Goal: Task Accomplishment & Management: Manage account settings

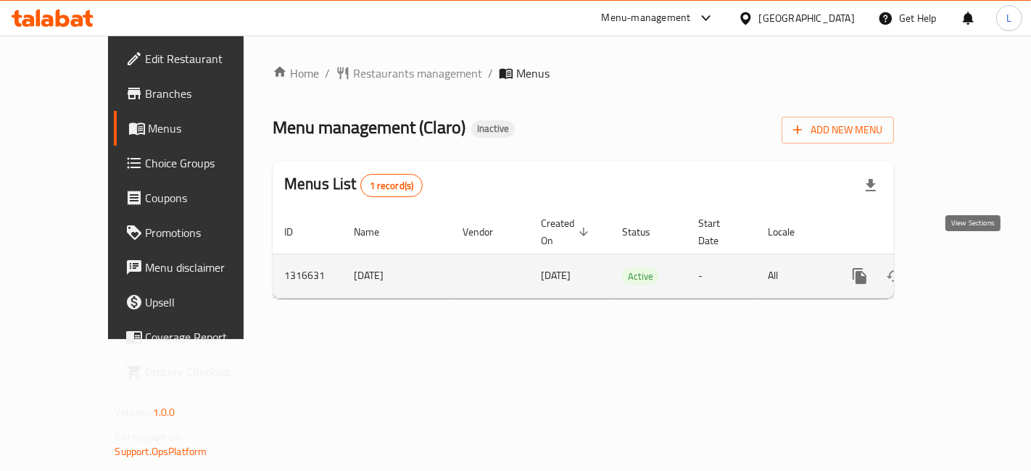
drag, startPoint x: 0, startPoint y: 0, endPoint x: 972, endPoint y: 249, distance: 1003.6
click at [972, 259] on link "enhanced table" at bounding box center [964, 276] width 35 height 35
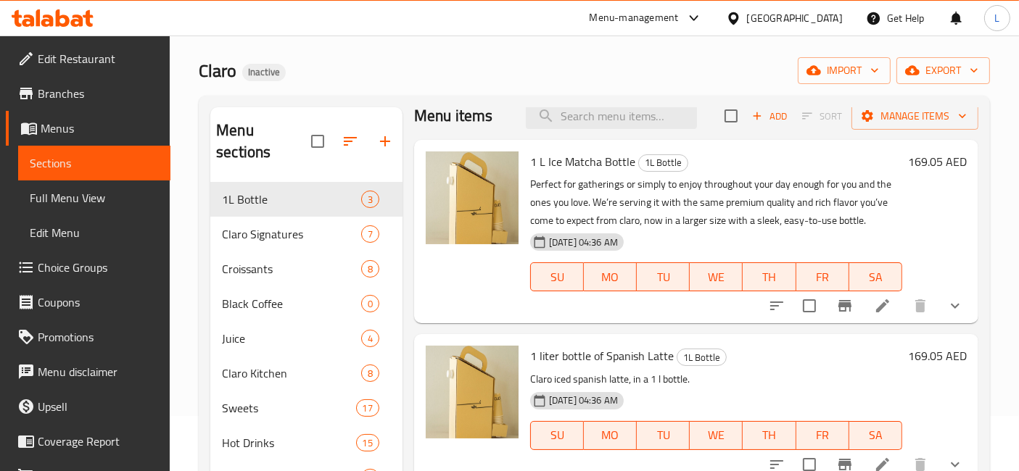
scroll to position [80, 0]
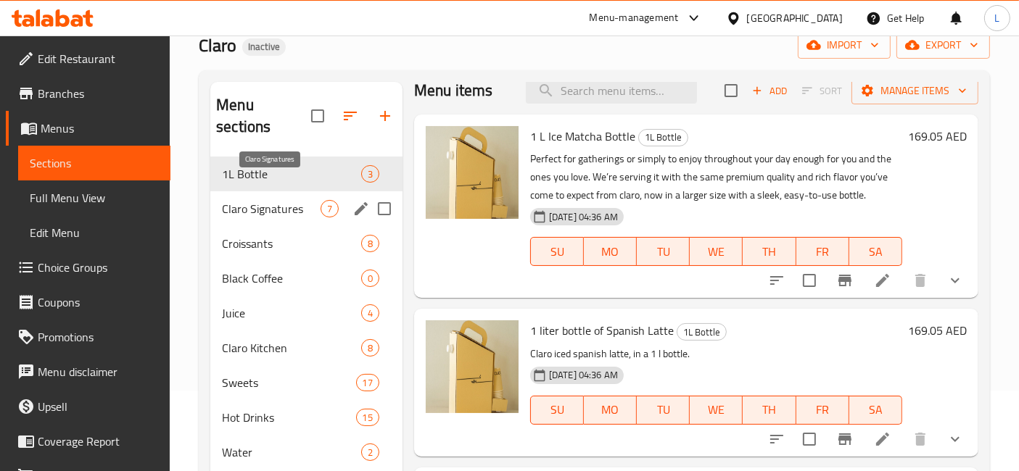
click at [255, 200] on span "Claro Signatures" at bounding box center [271, 208] width 99 height 17
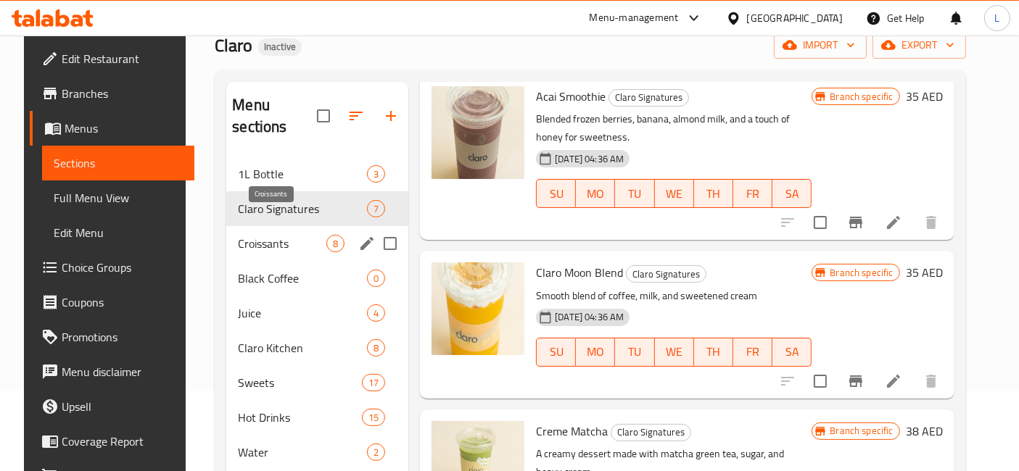
click at [257, 235] on span "Croissants" at bounding box center [282, 243] width 88 height 17
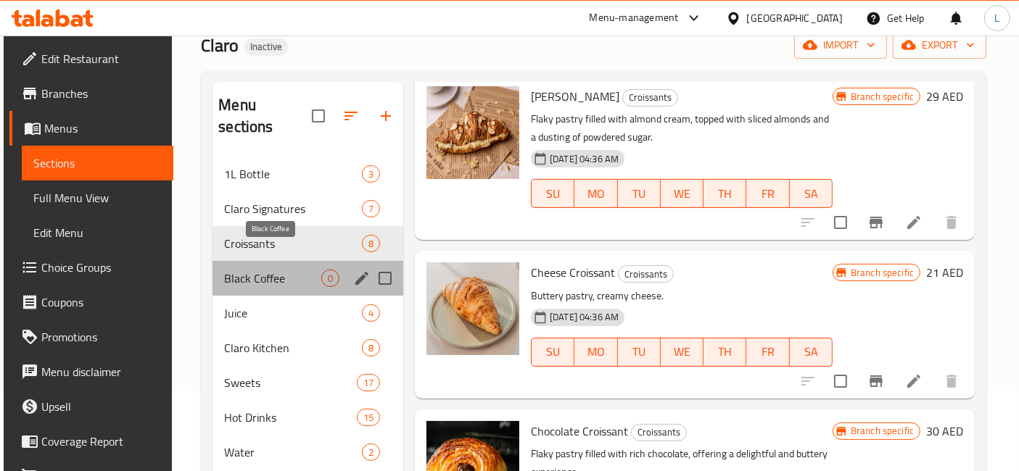
click at [240, 270] on span "Black Coffee" at bounding box center [272, 278] width 97 height 17
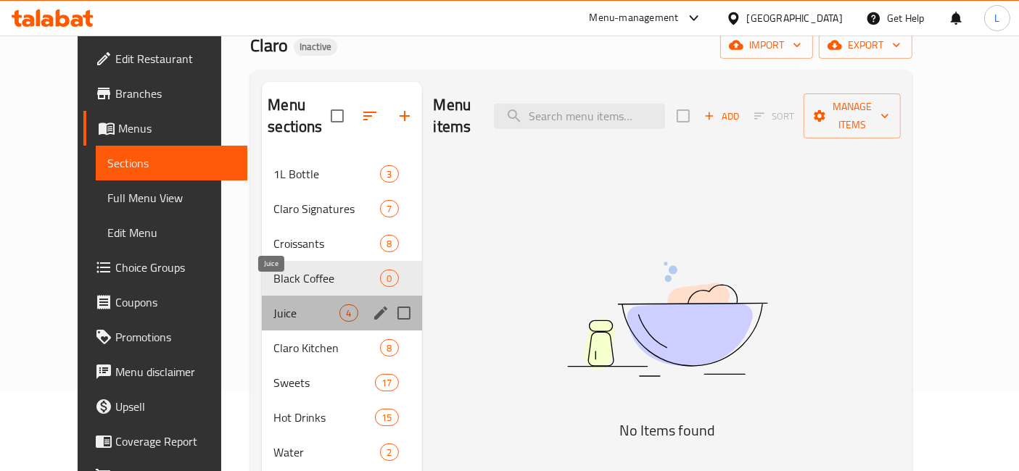
click at [273, 304] on span "Juice" at bounding box center [306, 312] width 66 height 17
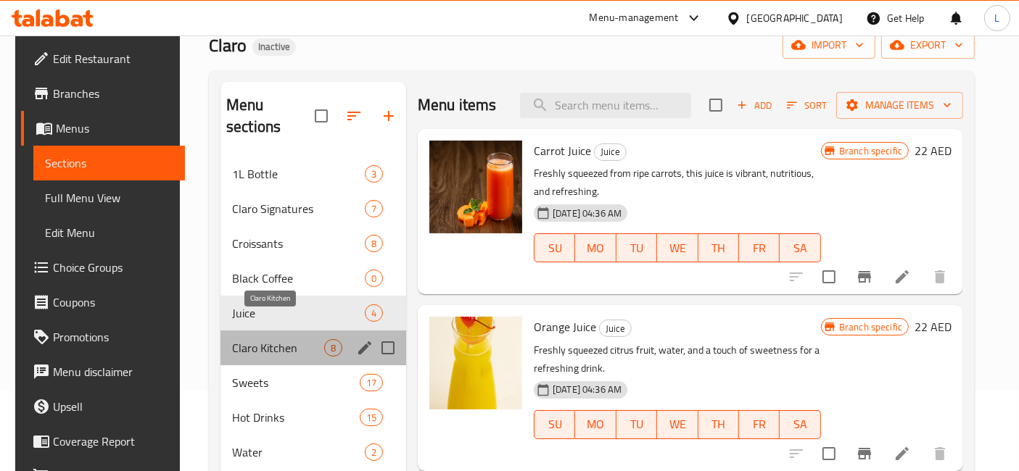
click at [244, 339] on span "Claro Kitchen" at bounding box center [278, 347] width 92 height 17
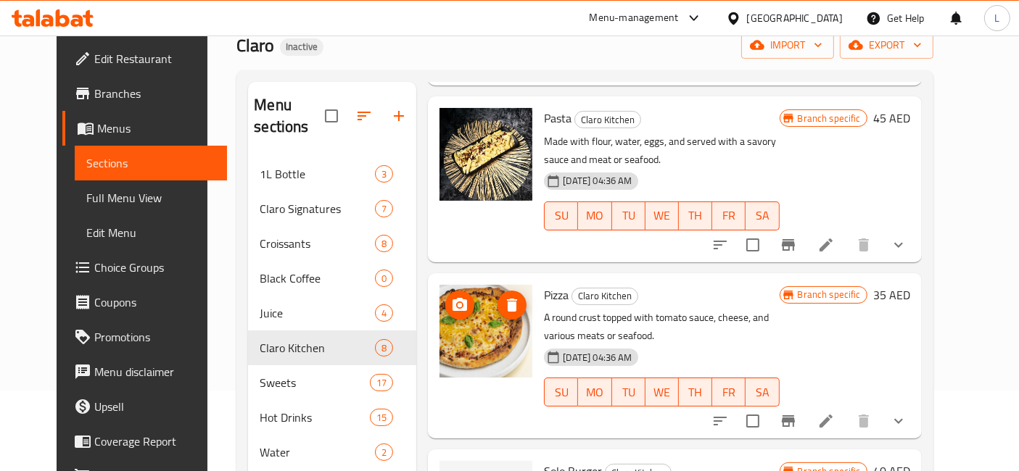
scroll to position [241, 0]
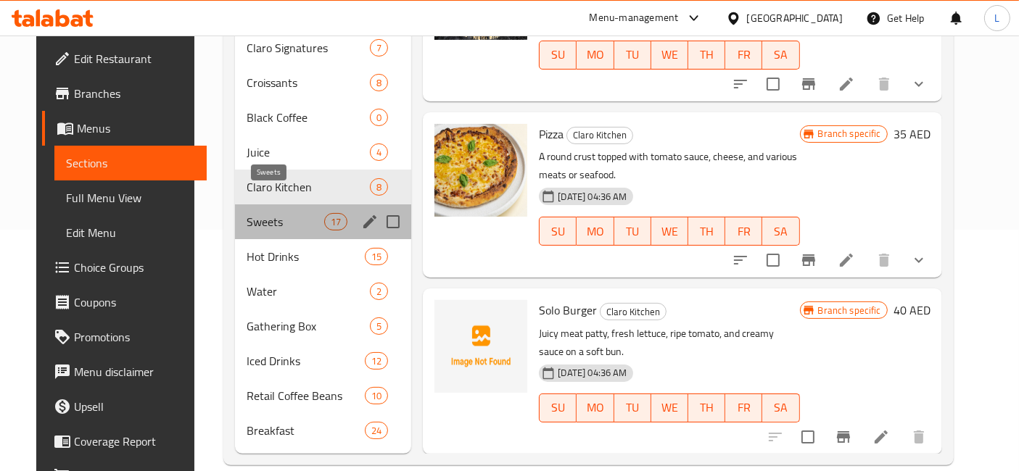
click at [257, 213] on span "Sweets" at bounding box center [285, 221] width 78 height 17
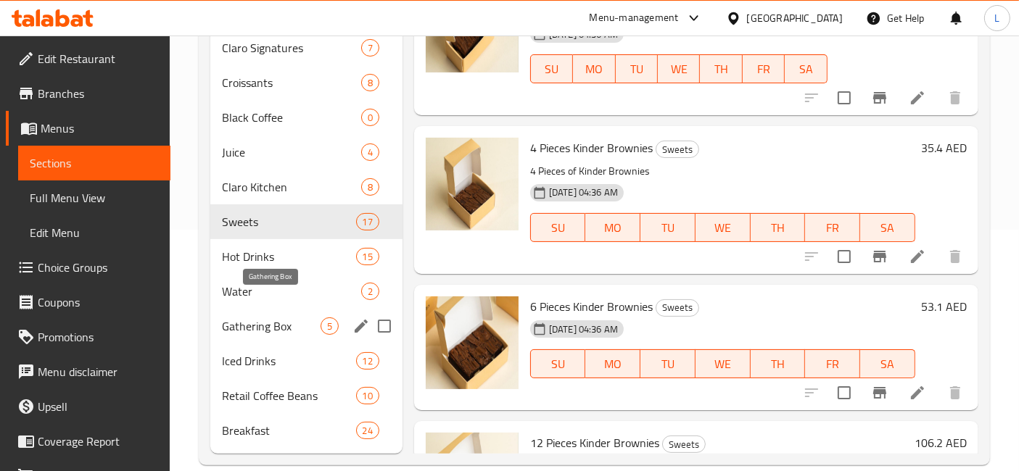
scroll to position [242, 0]
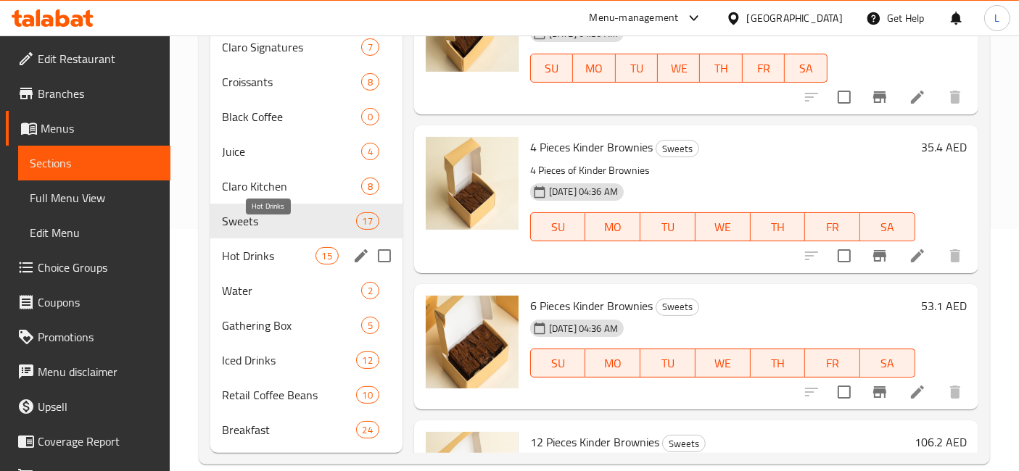
click at [239, 247] on span "Hot Drinks" at bounding box center [268, 255] width 93 height 17
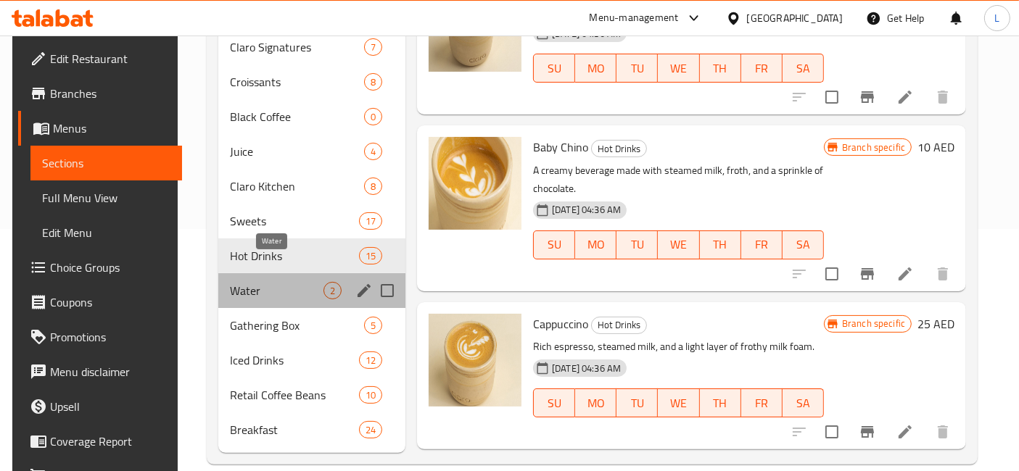
click at [242, 282] on span "Water" at bounding box center [277, 290] width 94 height 17
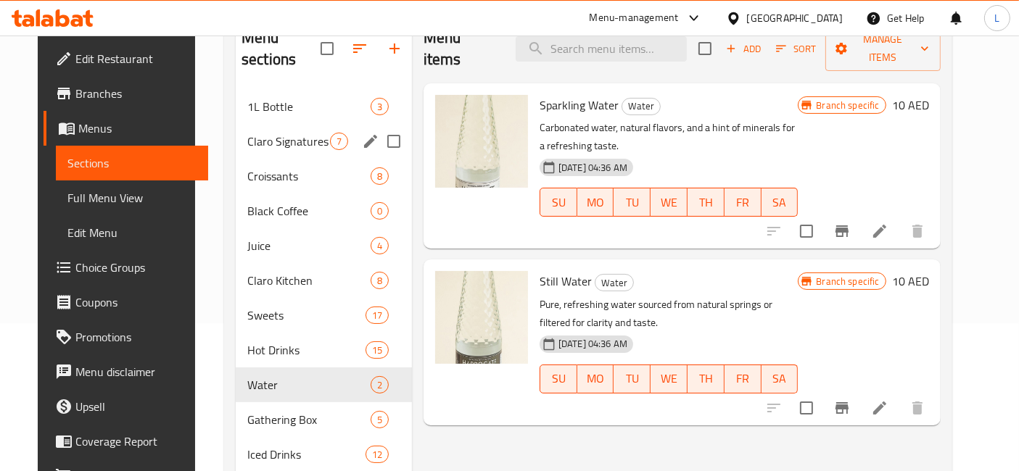
scroll to position [242, 0]
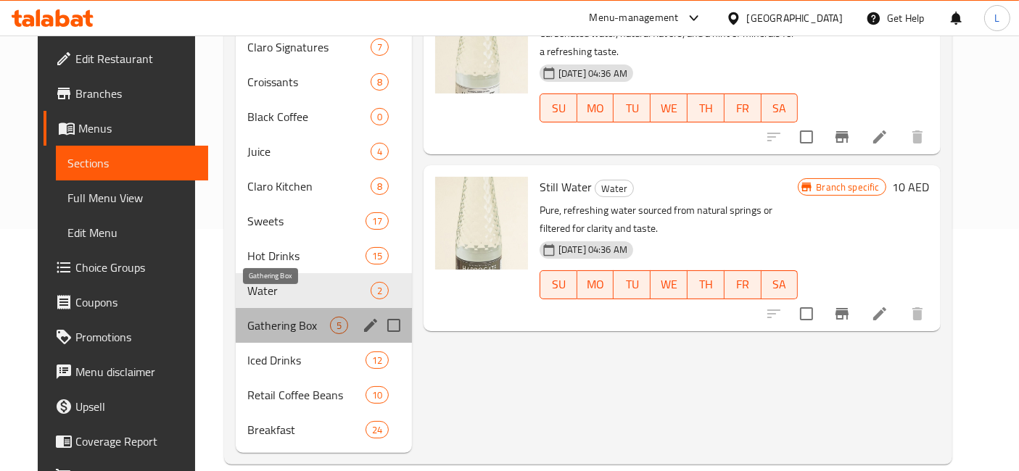
click at [247, 317] on span "Gathering Box" at bounding box center [288, 325] width 83 height 17
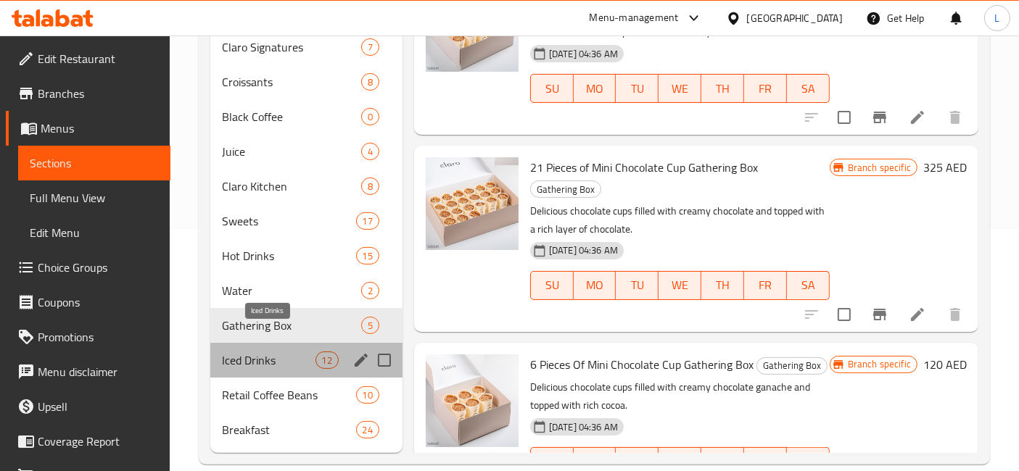
click at [246, 352] on span "Iced Drinks" at bounding box center [268, 360] width 93 height 17
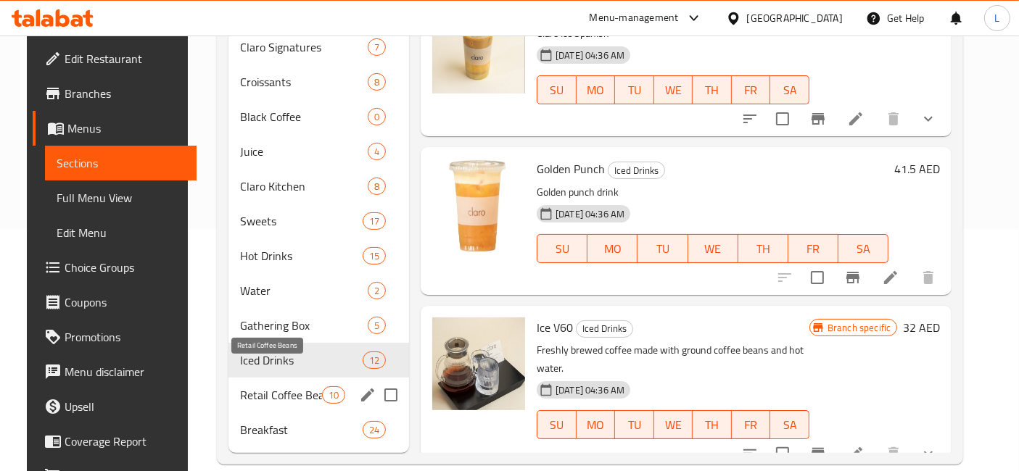
click at [246, 386] on span "Retail Coffee Beans" at bounding box center [281, 394] width 82 height 17
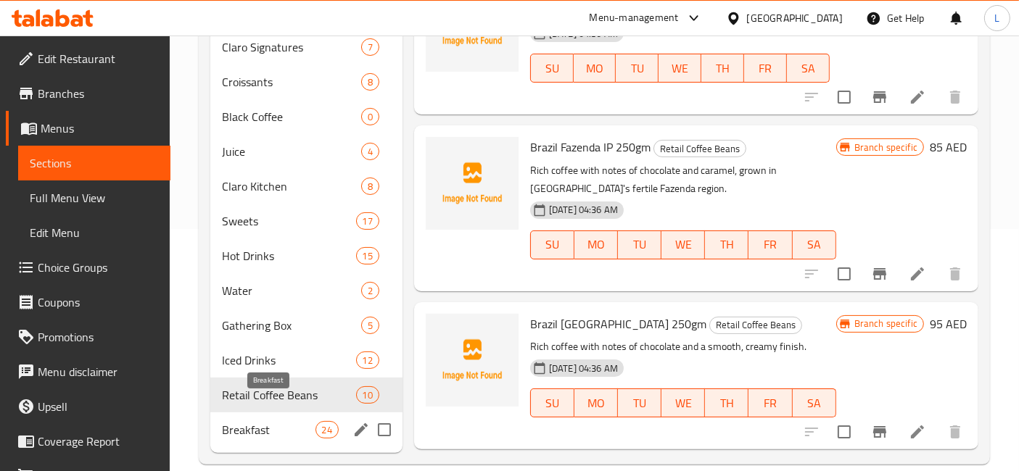
click at [268, 421] on span "Breakfast" at bounding box center [268, 429] width 93 height 17
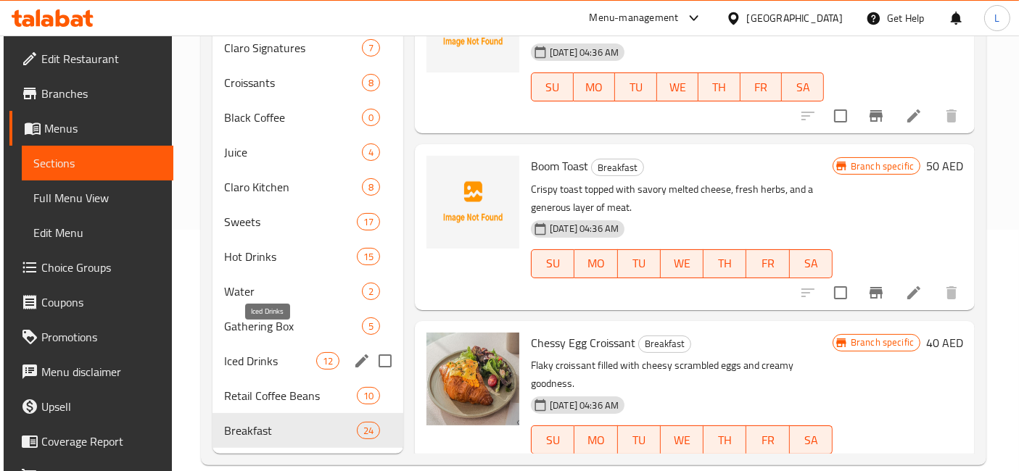
scroll to position [242, 0]
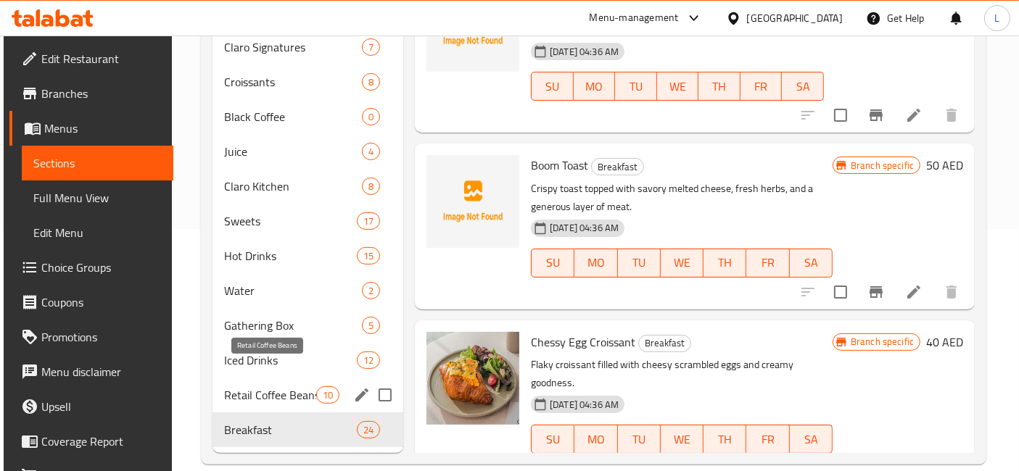
click at [272, 386] on span "Retail Coffee Beans" at bounding box center [269, 394] width 91 height 17
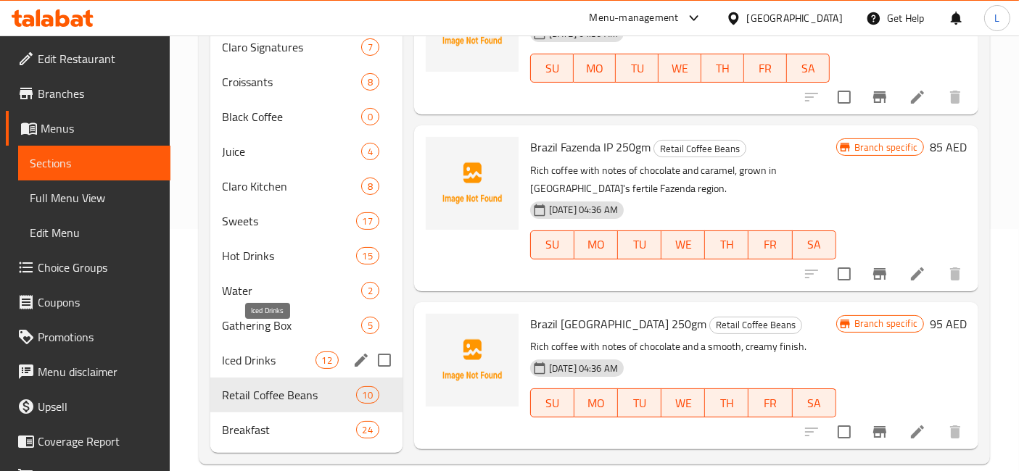
click at [259, 352] on span "Iced Drinks" at bounding box center [268, 360] width 93 height 17
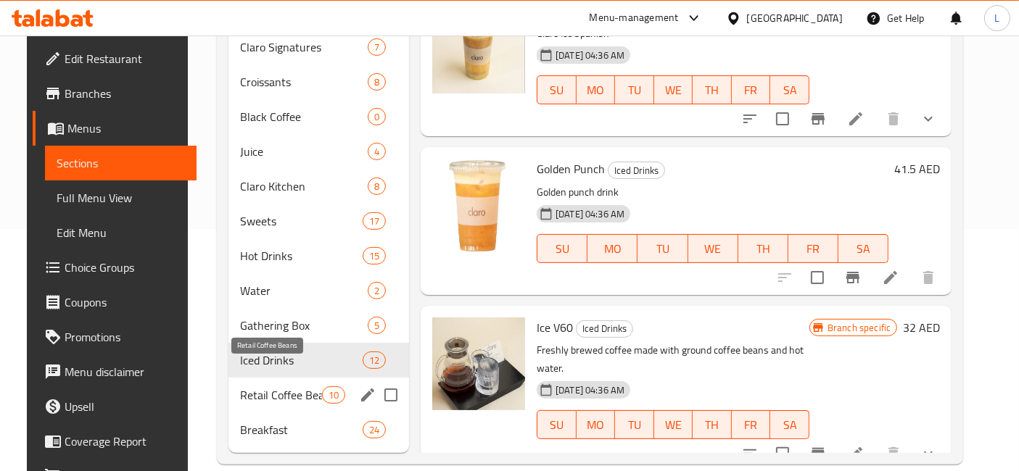
click at [298, 386] on span "Retail Coffee Beans" at bounding box center [281, 394] width 82 height 17
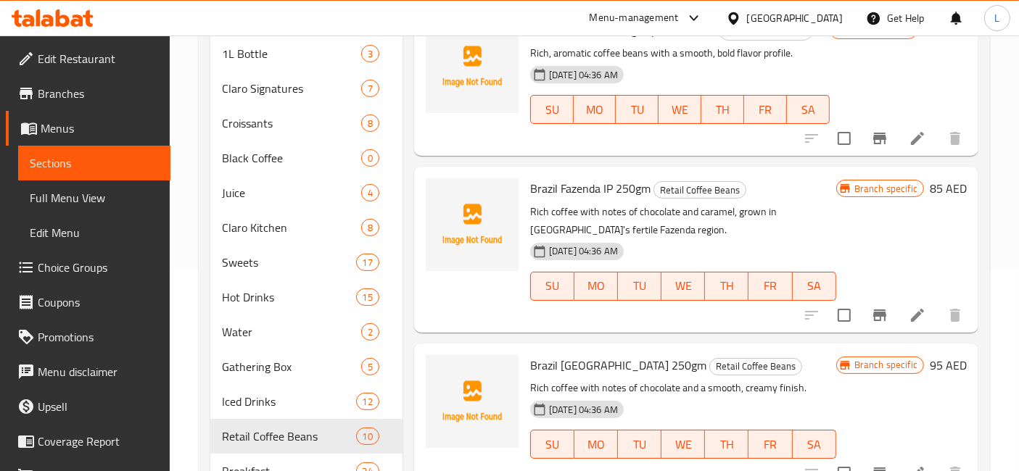
scroll to position [242, 0]
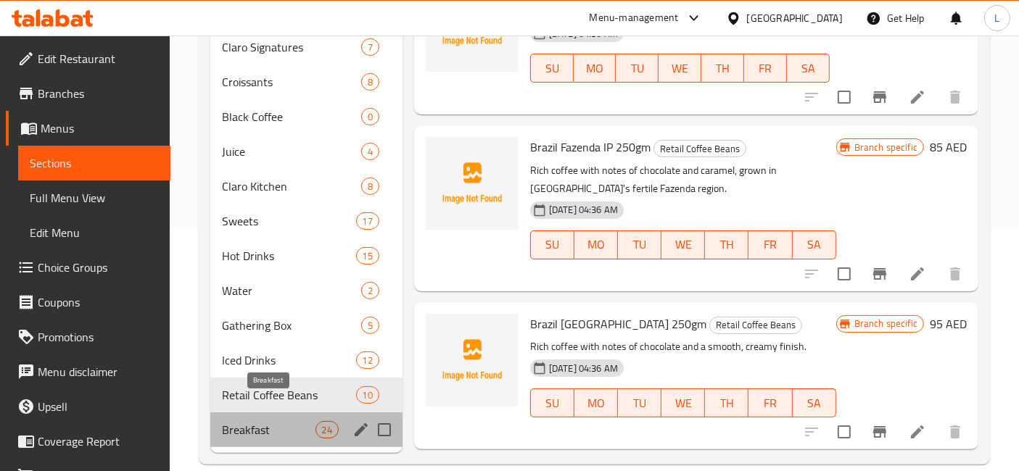
click at [270, 421] on span "Breakfast" at bounding box center [268, 429] width 93 height 17
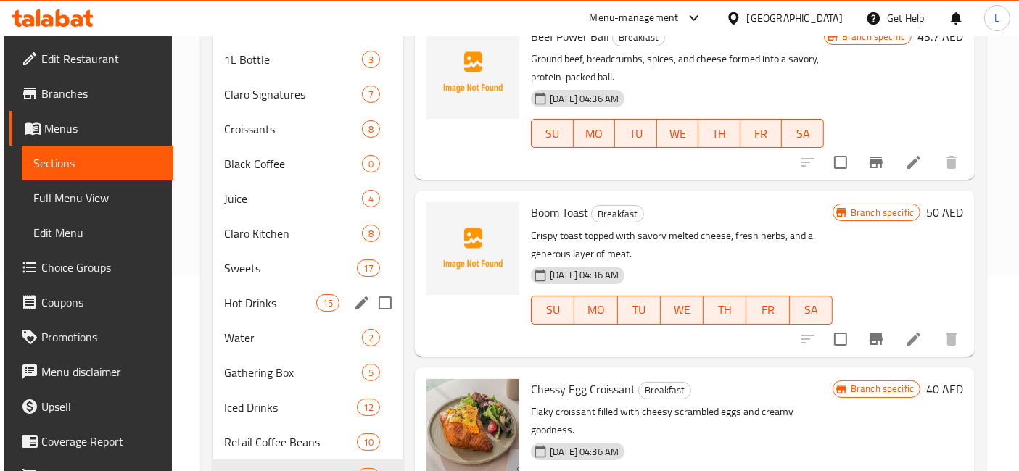
scroll to position [242, 0]
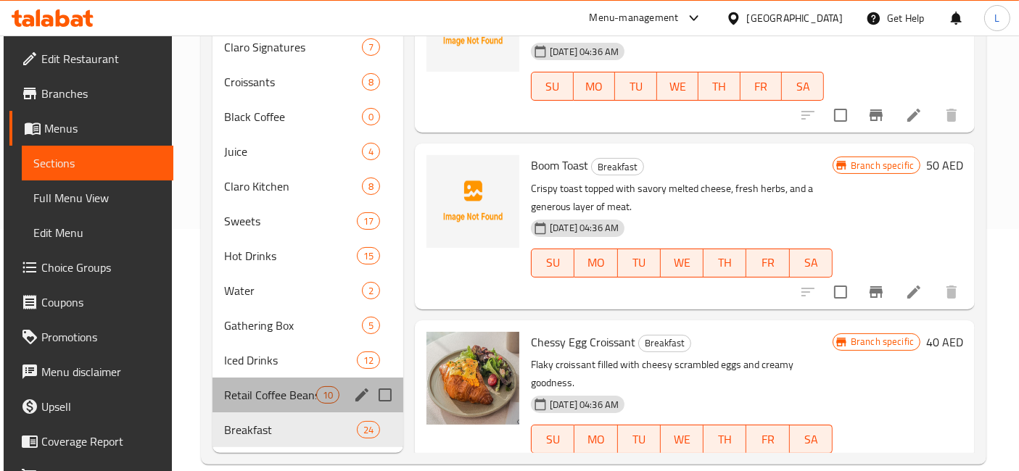
click at [271, 378] on div "Retail Coffee Beans 10" at bounding box center [307, 395] width 191 height 35
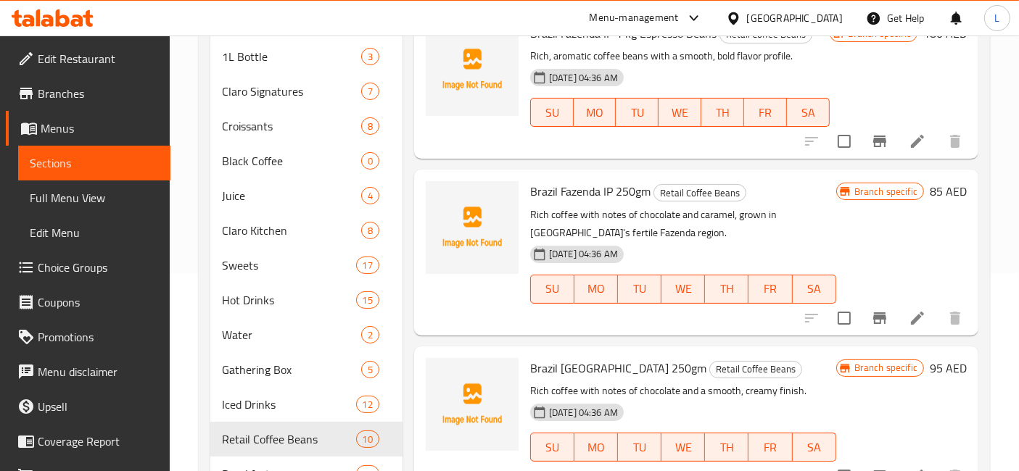
scroll to position [161, 0]
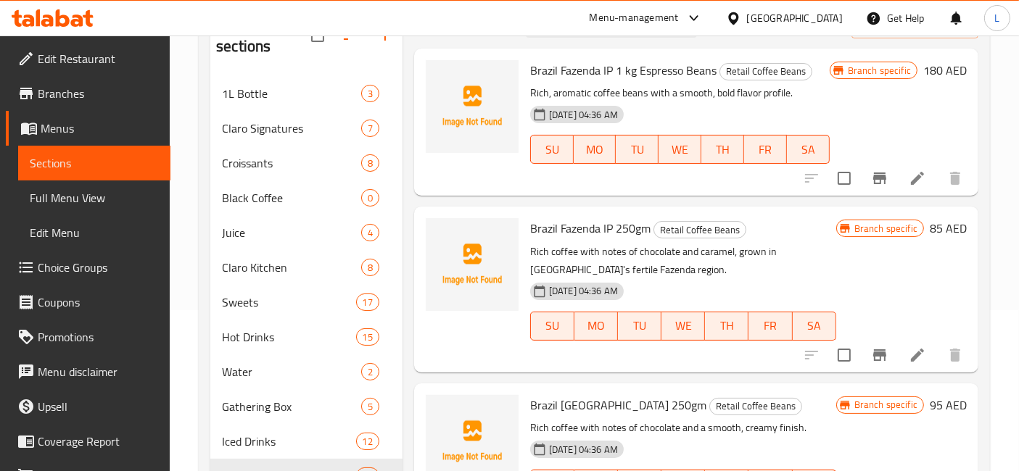
click at [51, 12] on icon at bounding box center [53, 17] width 82 height 17
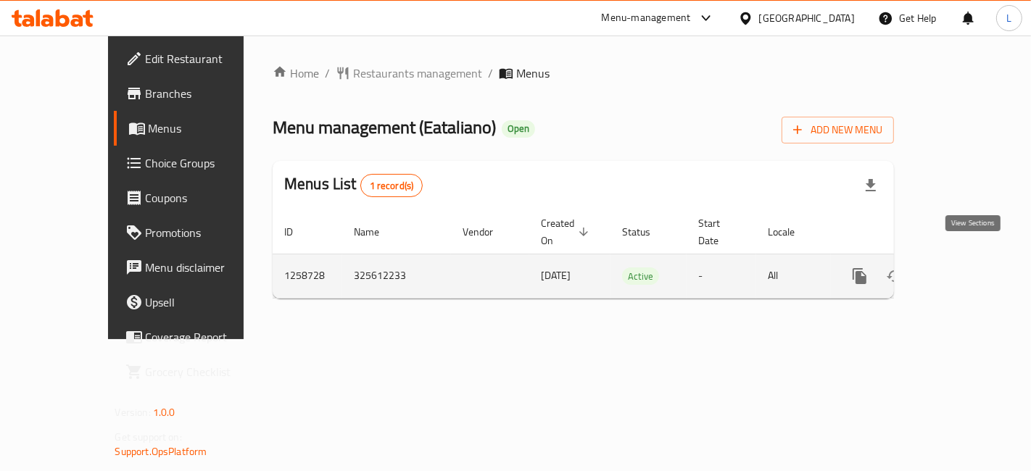
click at [973, 268] on icon "enhanced table" at bounding box center [963, 276] width 17 height 17
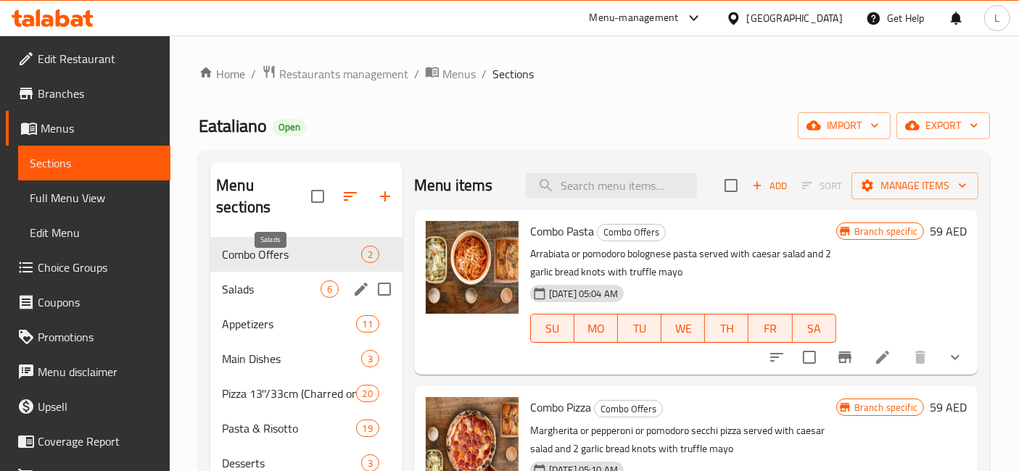
click at [259, 281] on span "Salads" at bounding box center [271, 289] width 99 height 17
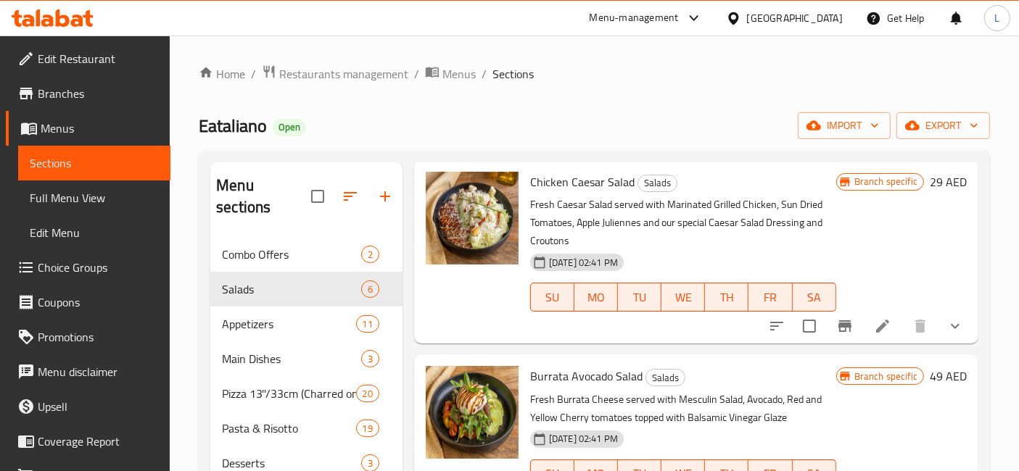
scroll to position [641, 0]
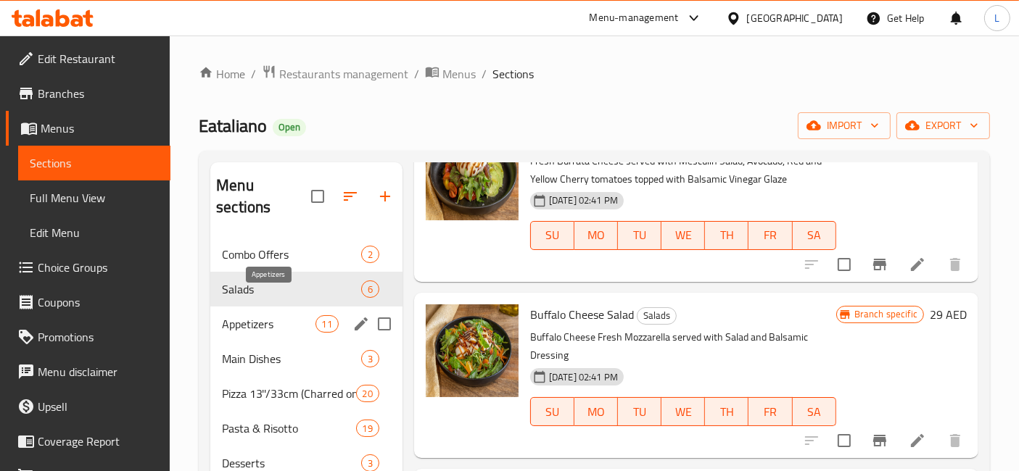
click at [231, 315] on span "Appetizers" at bounding box center [268, 323] width 93 height 17
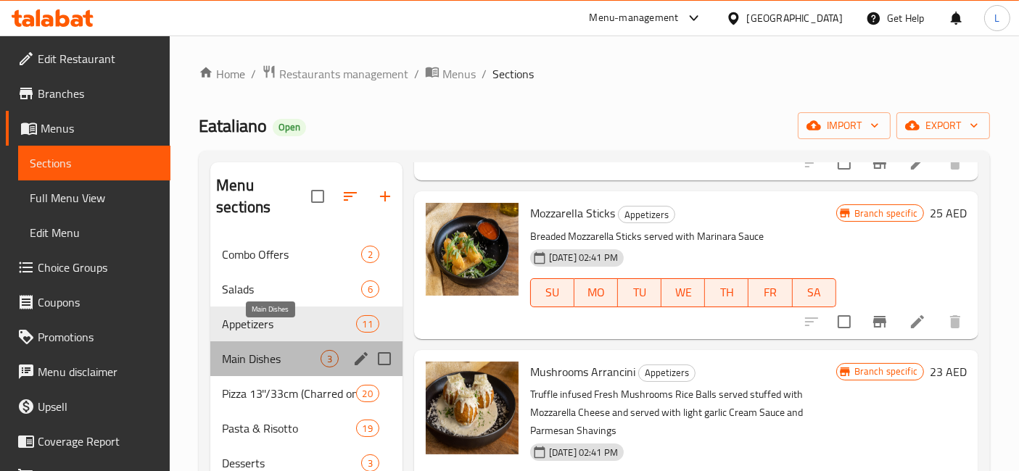
click at [269, 350] on span "Main Dishes" at bounding box center [271, 358] width 99 height 17
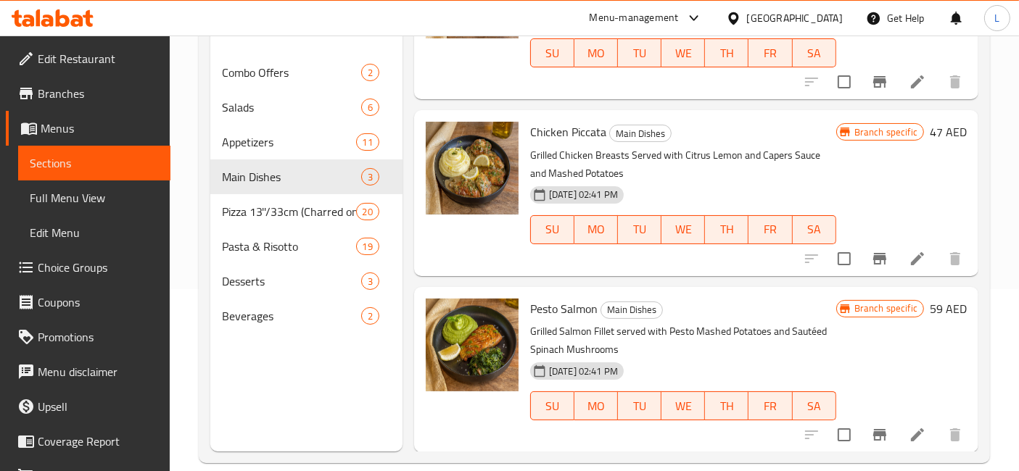
scroll to position [202, 0]
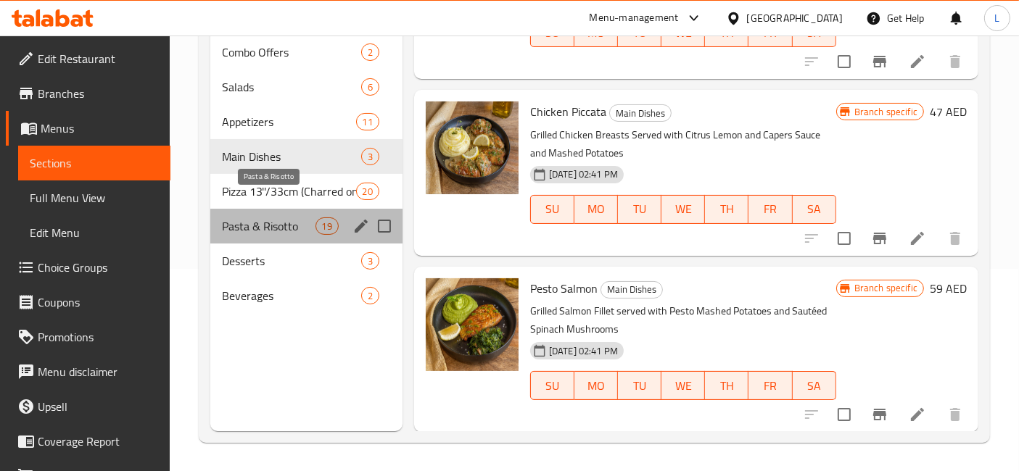
click at [257, 217] on span "Pasta & Risotto" at bounding box center [268, 225] width 93 height 17
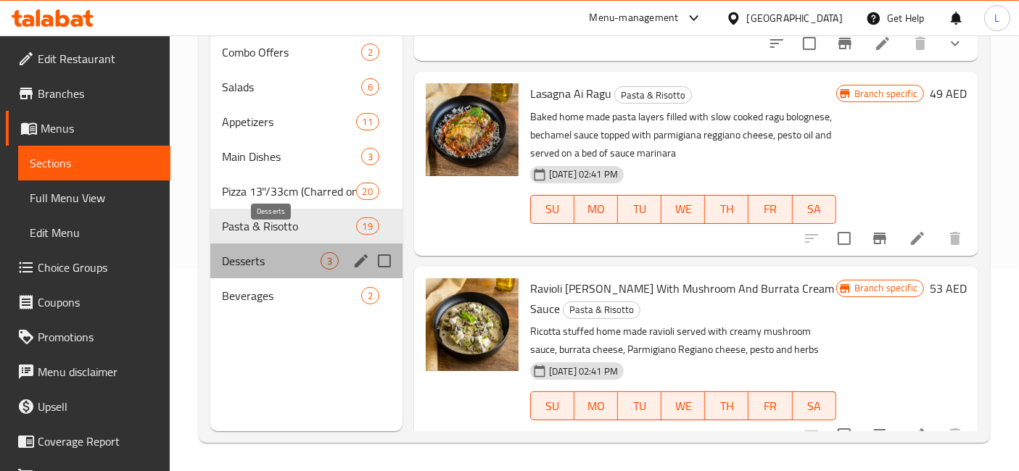
click at [261, 252] on span "Desserts" at bounding box center [271, 260] width 99 height 17
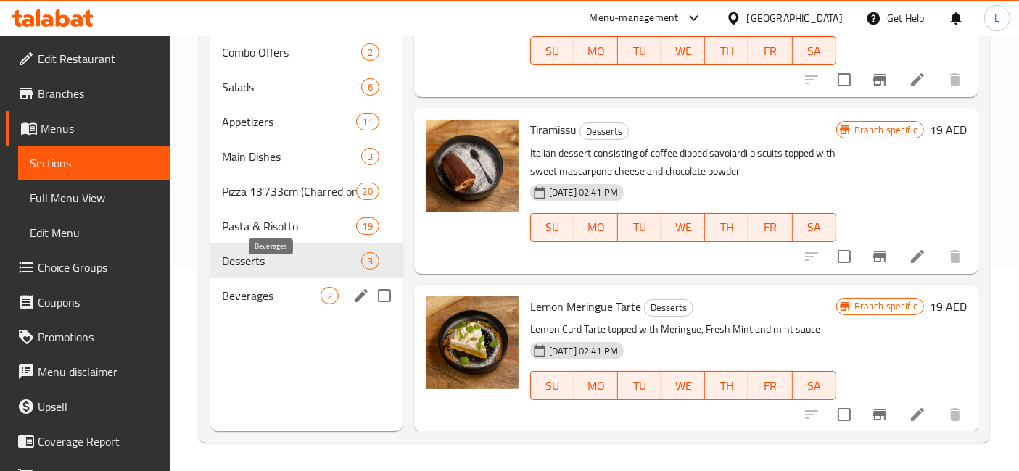
click at [256, 287] on span "Beverages" at bounding box center [271, 295] width 99 height 17
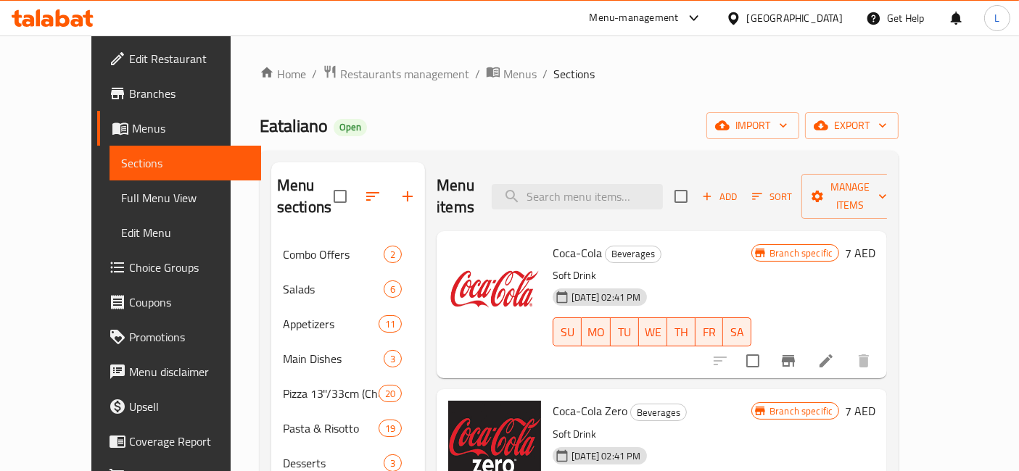
click at [129, 91] on span "Branches" at bounding box center [189, 93] width 121 height 17
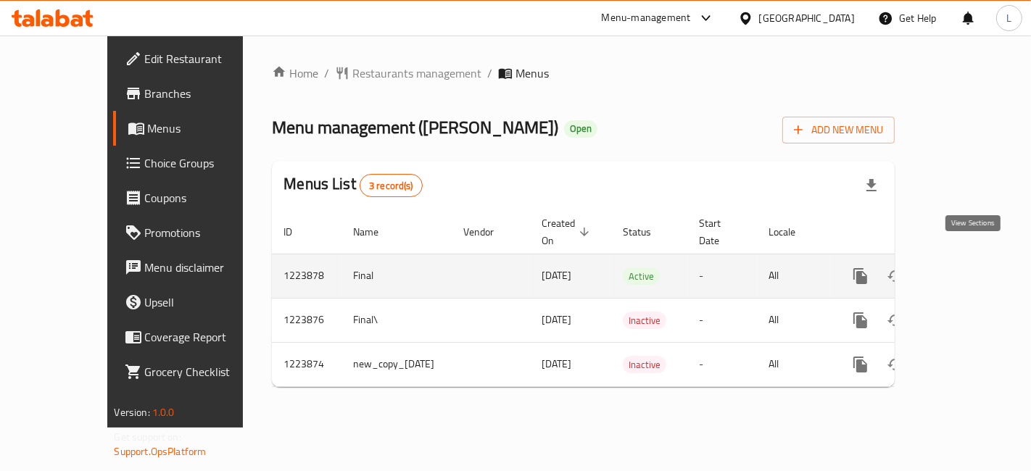
click at [970, 268] on icon "enhanced table" at bounding box center [964, 276] width 17 height 17
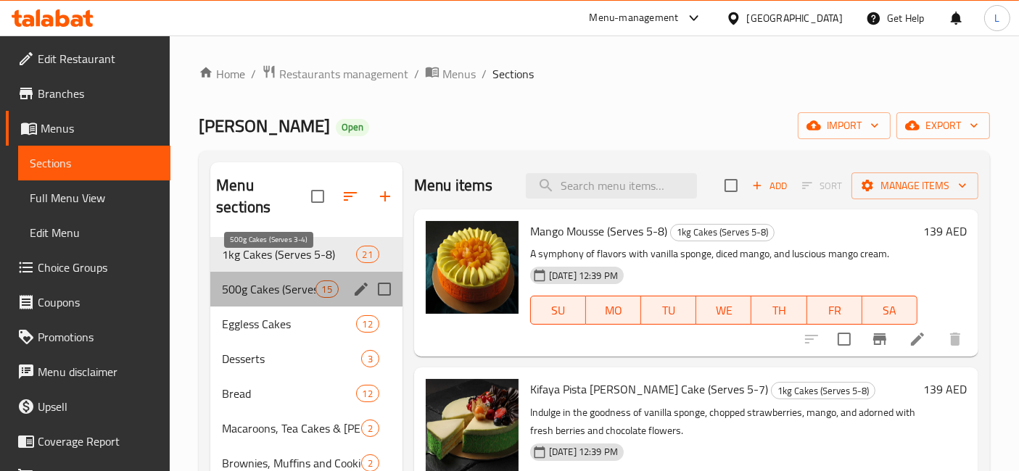
click at [263, 281] on span "500g Cakes (Serves 3-4)" at bounding box center [268, 289] width 93 height 17
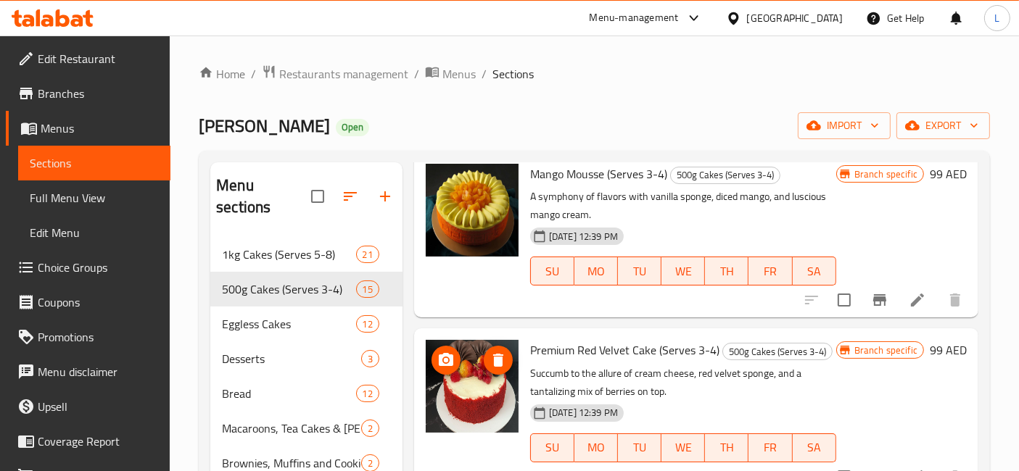
scroll to position [80, 0]
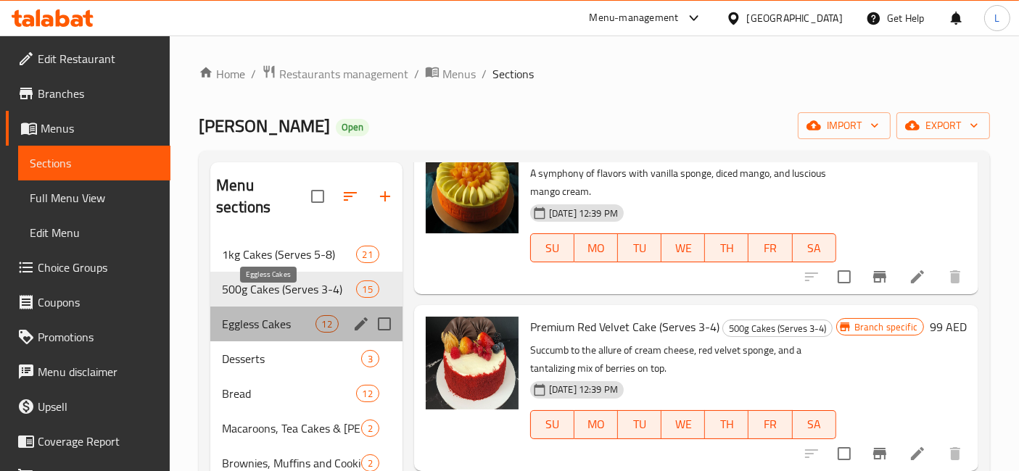
click at [274, 315] on span "Eggless Cakes" at bounding box center [268, 323] width 93 height 17
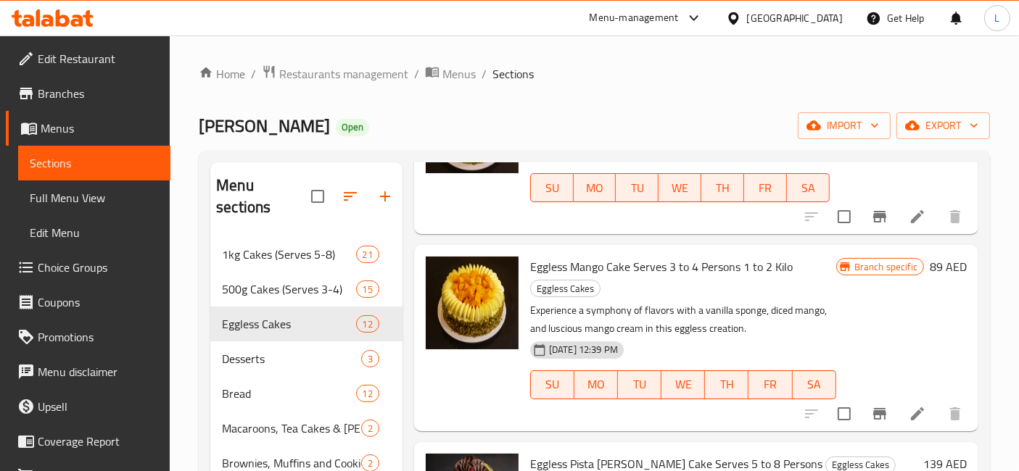
scroll to position [161, 0]
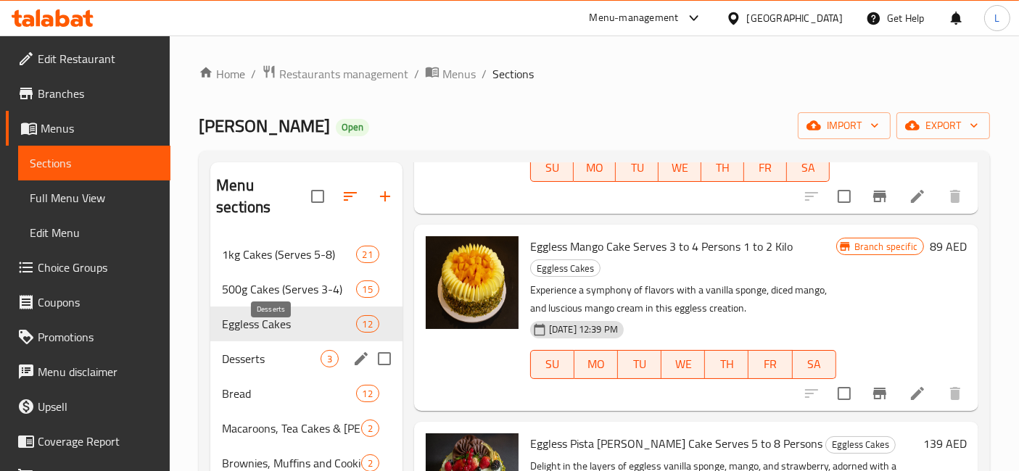
click at [245, 350] on span "Desserts" at bounding box center [271, 358] width 99 height 17
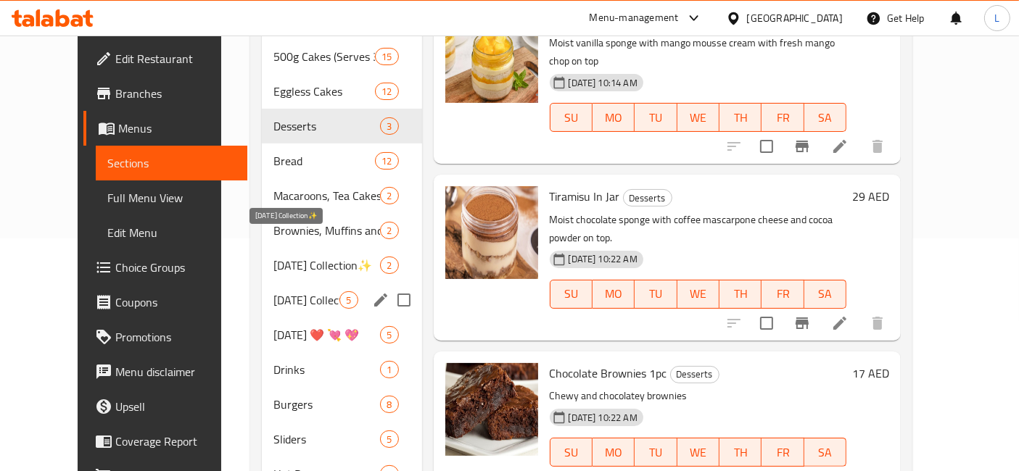
scroll to position [241, 0]
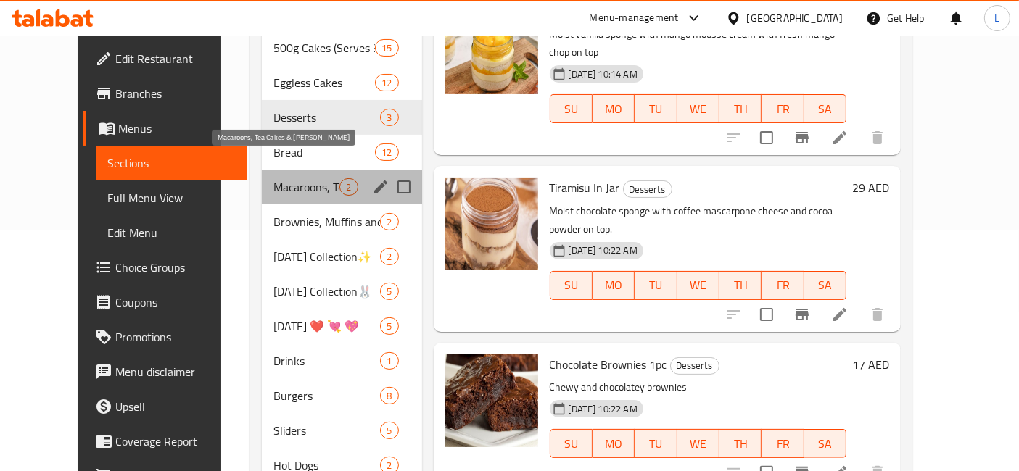
click at [273, 178] on span "Macaroons, Tea Cakes & Madeline" at bounding box center [306, 186] width 66 height 17
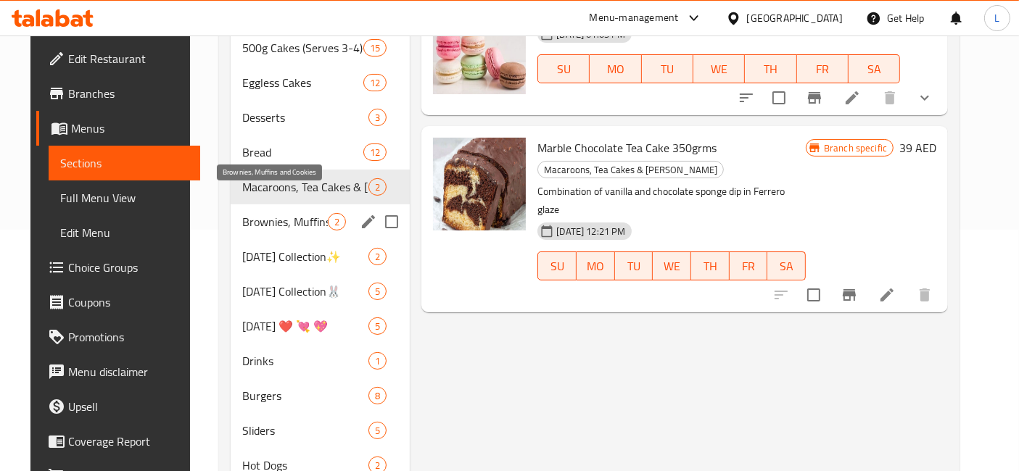
click at [253, 213] on span "Brownies, Muffins and Cookies" at bounding box center [285, 221] width 86 height 17
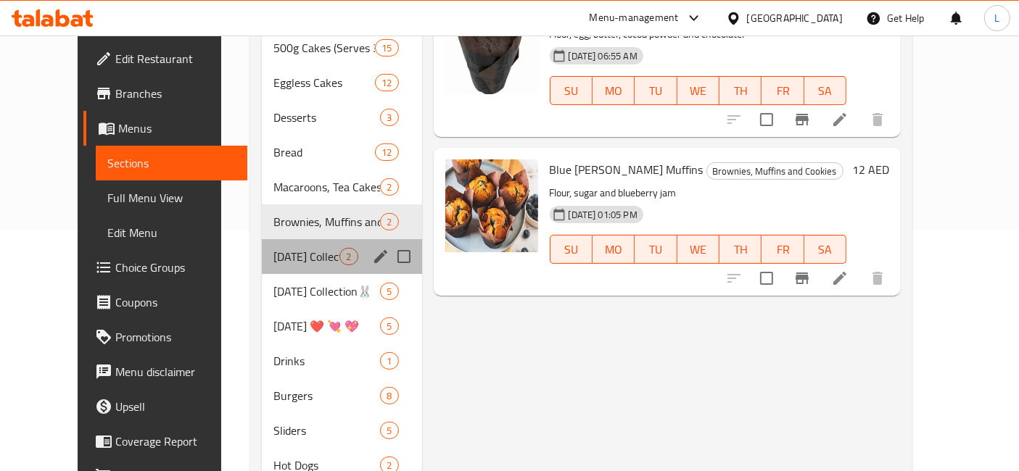
click at [262, 244] on div "Ramadan Collection✨ 2" at bounding box center [341, 256] width 159 height 35
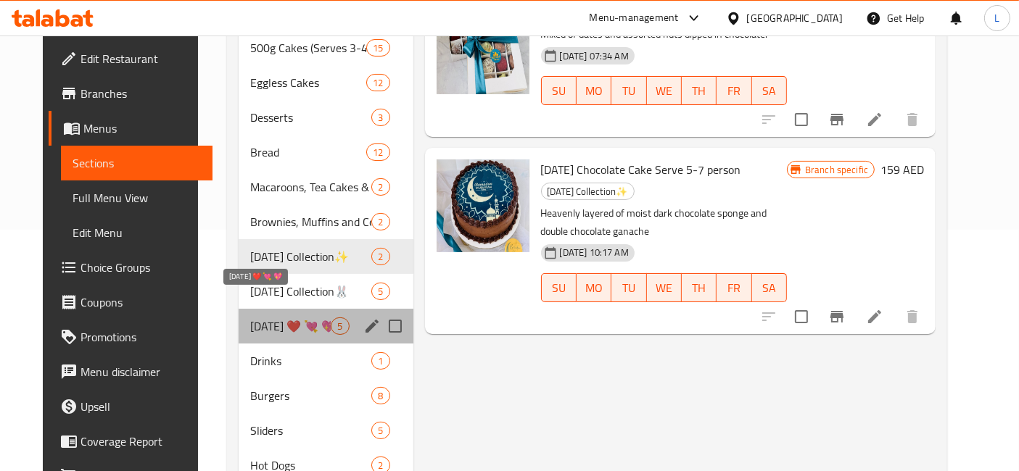
click at [250, 318] on span "Valentine's Day ❤️ 💘 💖" at bounding box center [290, 326] width 80 height 17
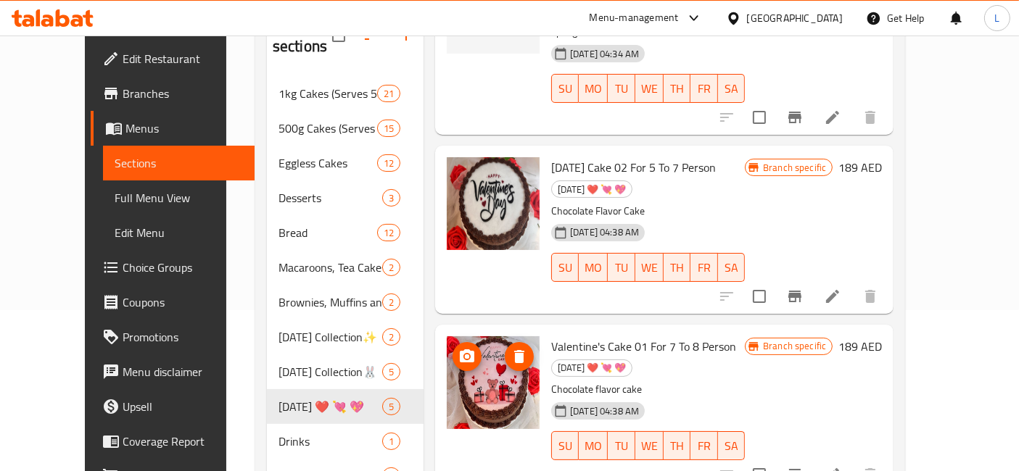
scroll to position [161, 0]
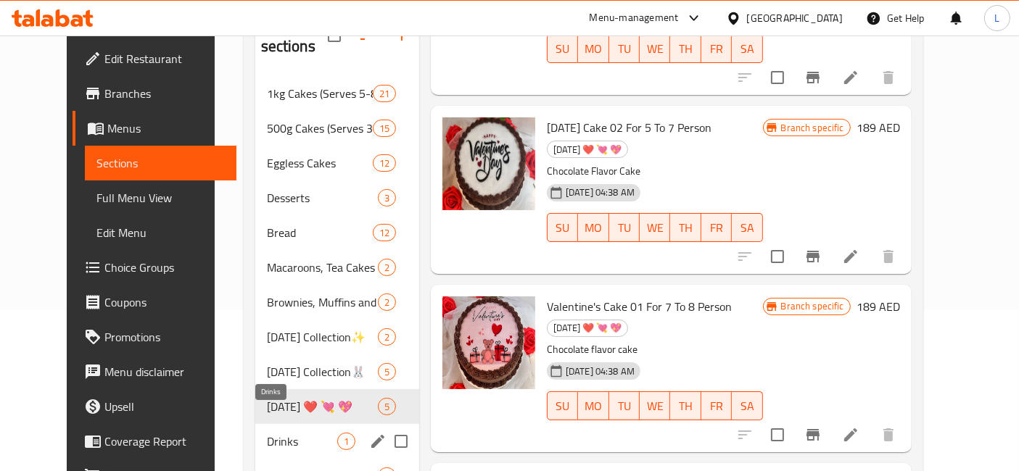
click at [267, 433] on span "Drinks" at bounding box center [302, 441] width 70 height 17
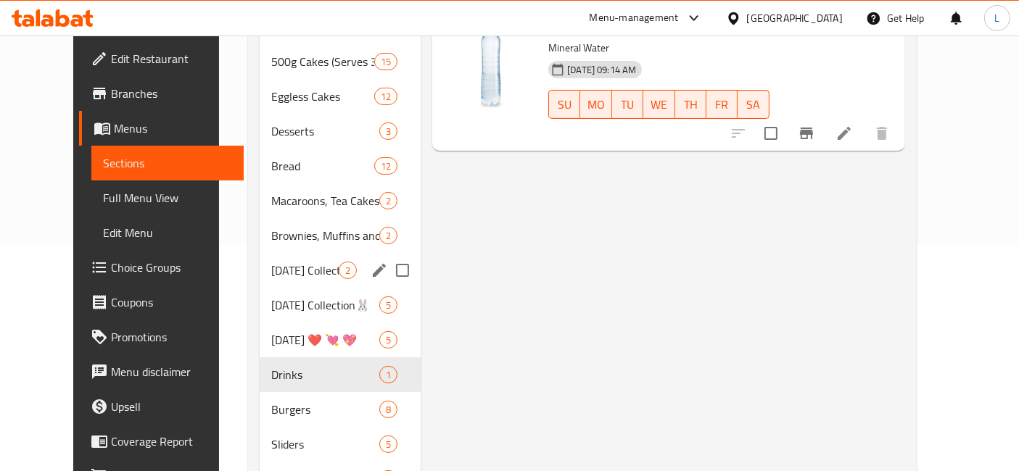
scroll to position [311, 0]
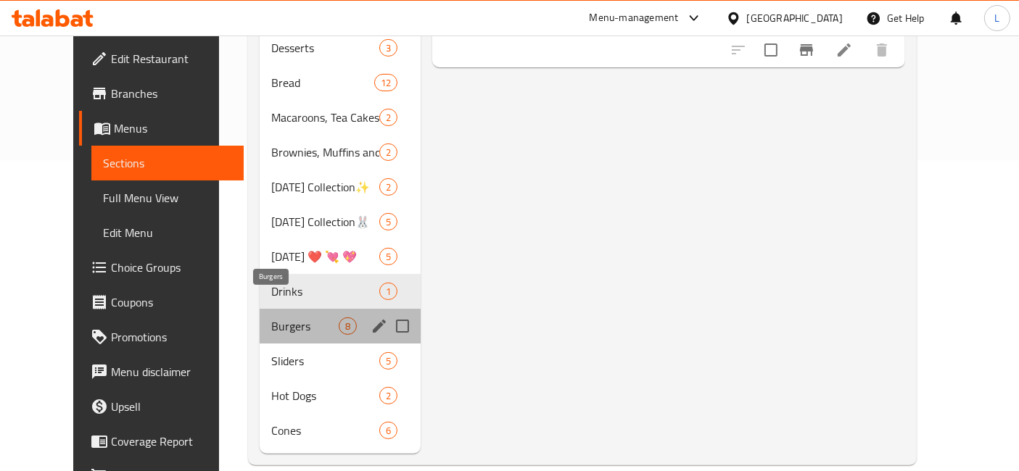
click at [271, 318] on span "Burgers" at bounding box center [304, 326] width 67 height 17
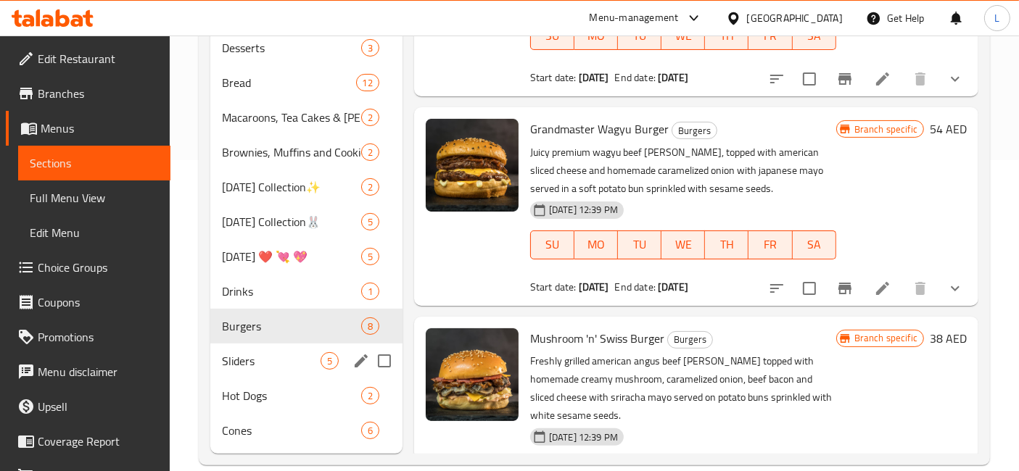
click at [239, 344] on div "Sliders 5" at bounding box center [306, 361] width 192 height 35
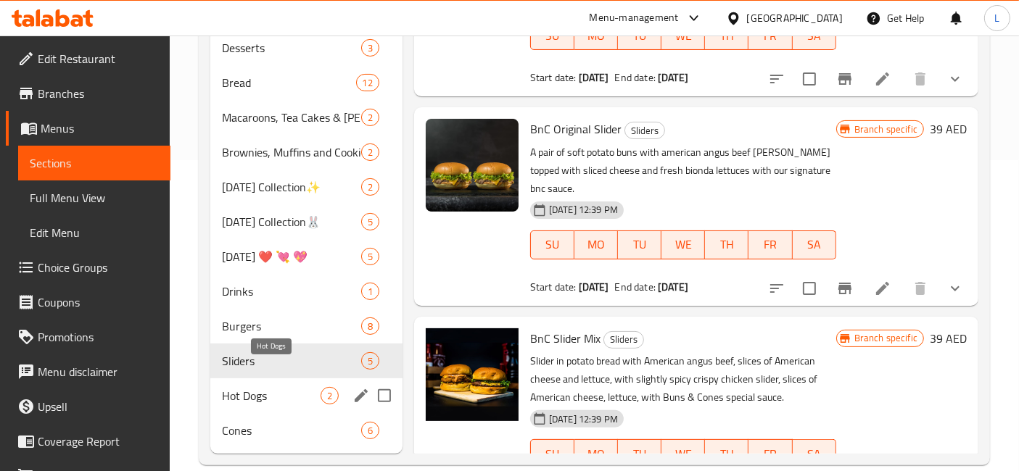
click at [240, 387] on span "Hot Dogs" at bounding box center [271, 395] width 99 height 17
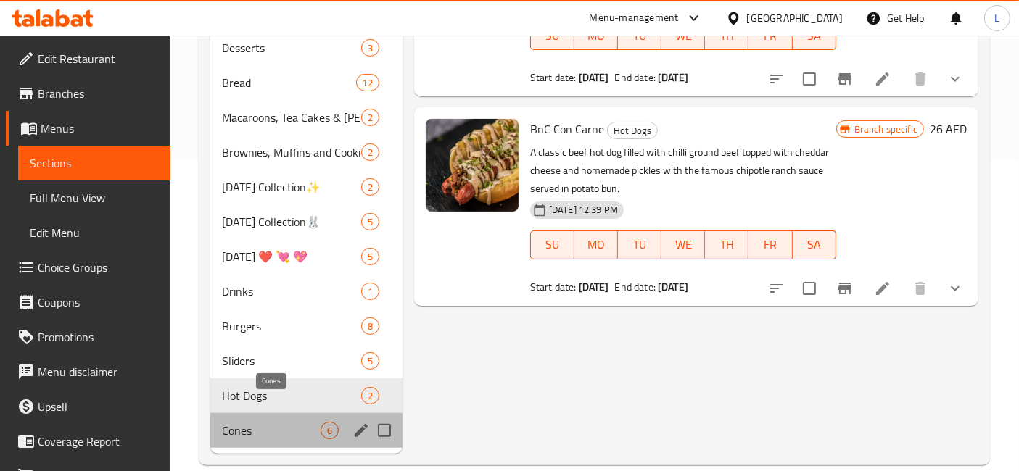
click at [242, 422] on span "Cones" at bounding box center [271, 430] width 99 height 17
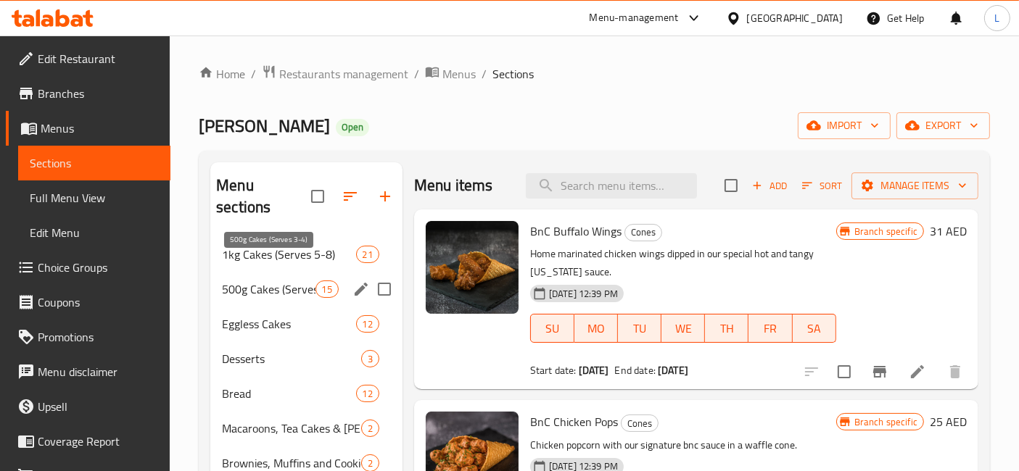
click at [246, 281] on span "500g Cakes (Serves 3-4)" at bounding box center [268, 289] width 93 height 17
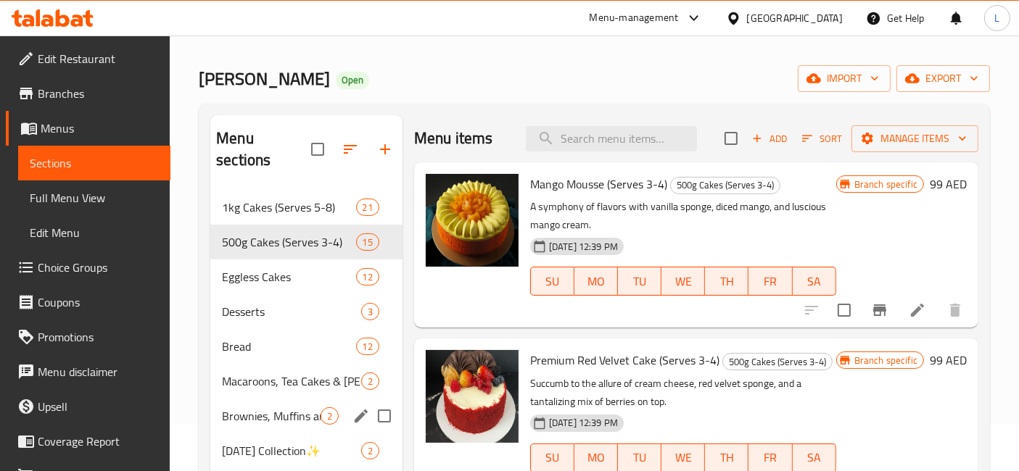
scroll to position [80, 0]
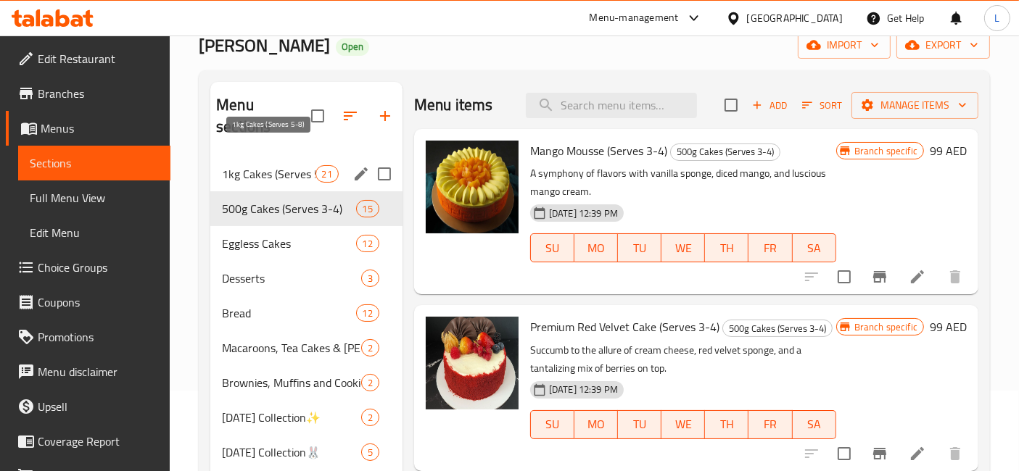
click at [254, 165] on span "1kg Cakes (Serves 5-8)" at bounding box center [268, 173] width 93 height 17
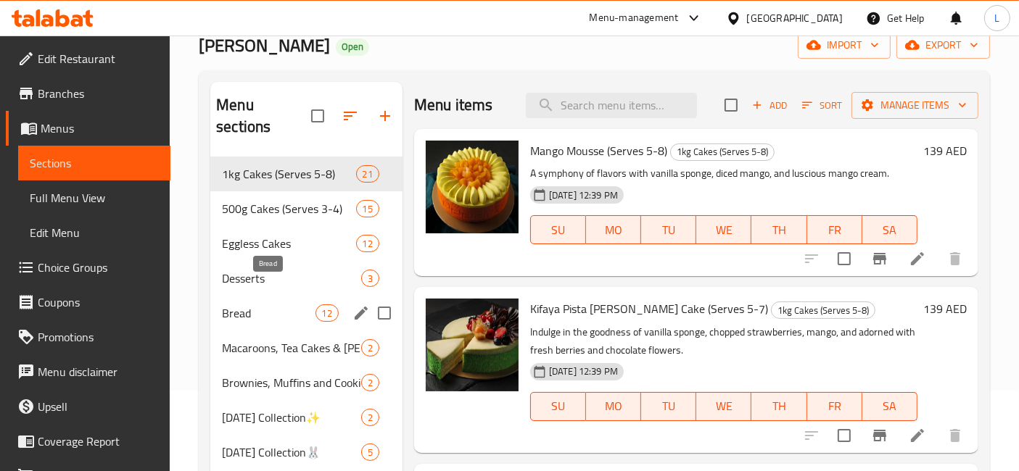
click at [233, 304] on span "Bread" at bounding box center [268, 312] width 93 height 17
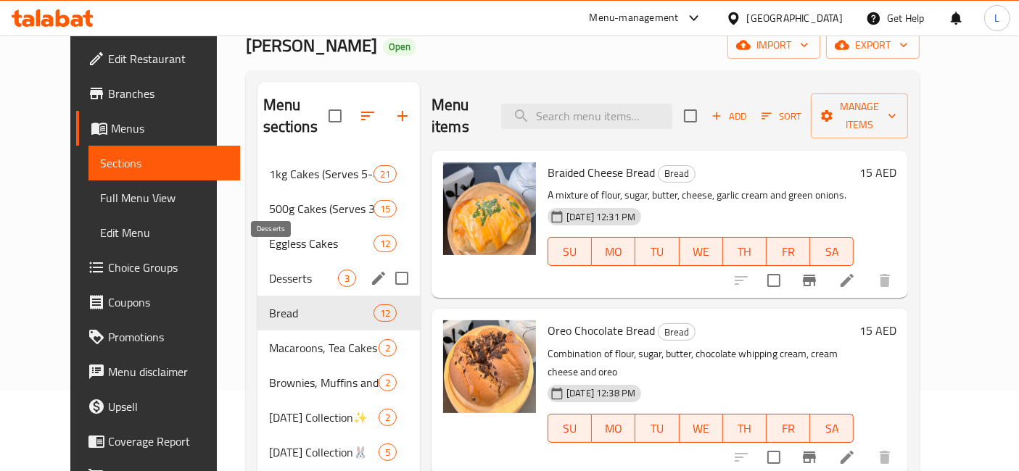
click at [269, 270] on span "Desserts" at bounding box center [303, 278] width 69 height 17
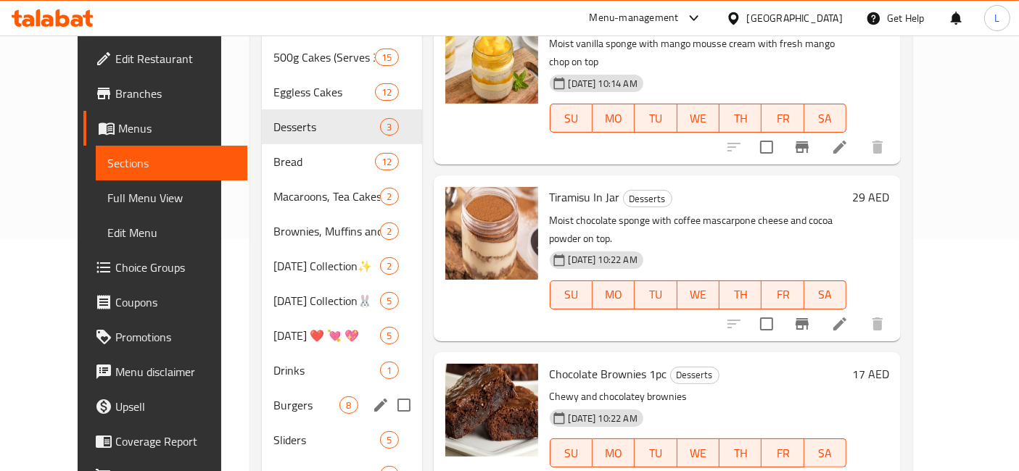
scroll to position [241, 0]
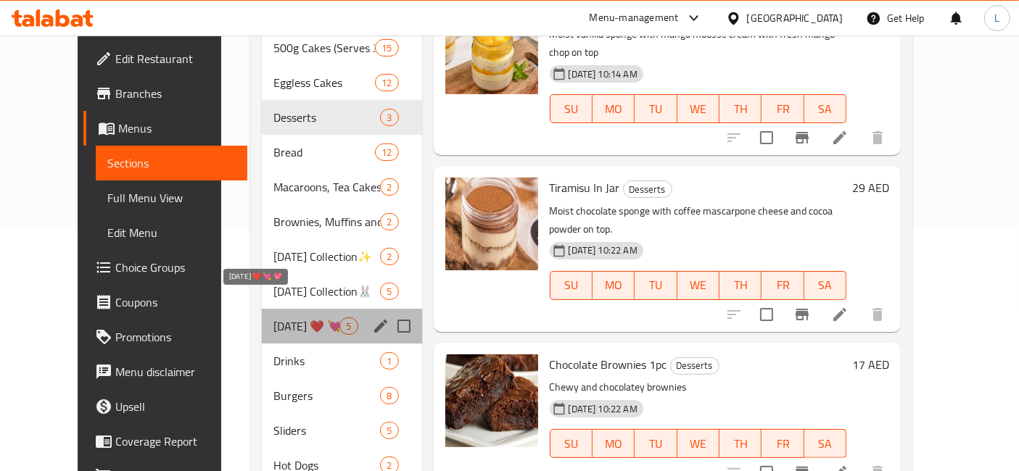
click at [273, 318] on span "Valentine's Day ❤️ 💘 💖" at bounding box center [306, 326] width 66 height 17
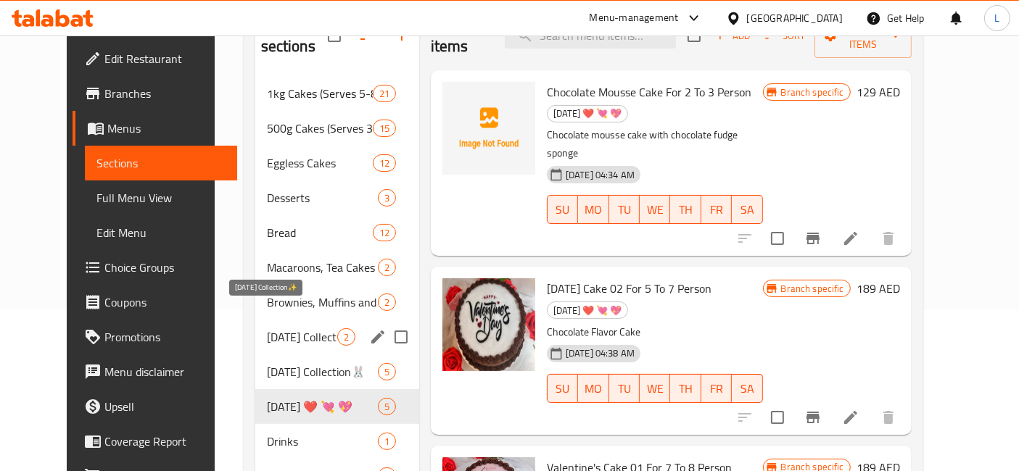
scroll to position [241, 0]
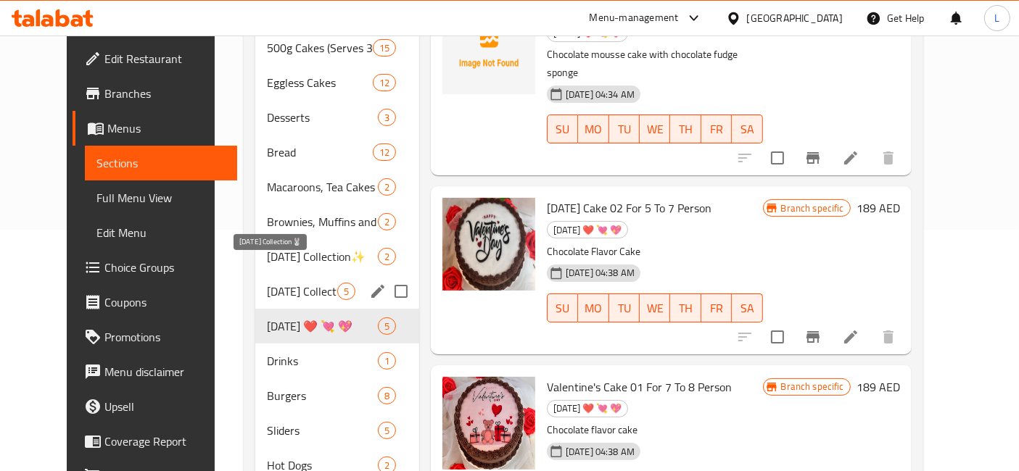
click at [267, 283] on span "Easter Collection🐰" at bounding box center [302, 291] width 70 height 17
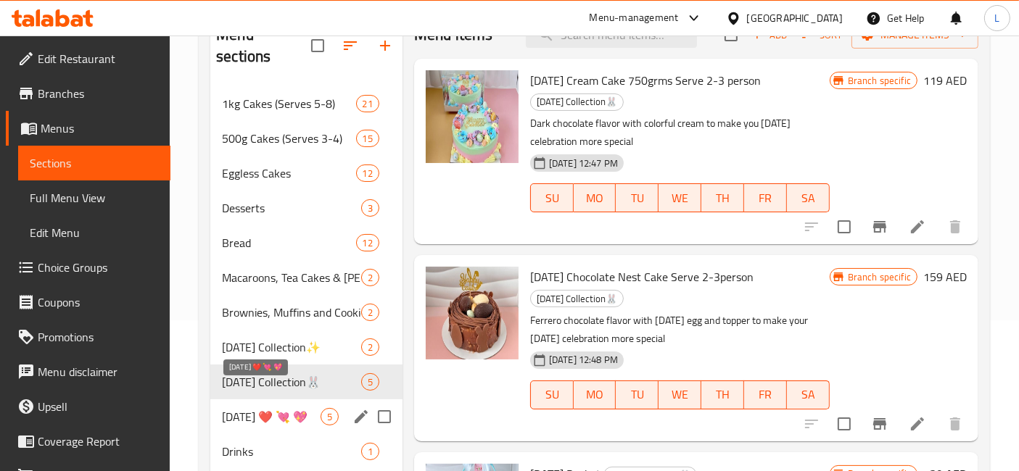
scroll to position [150, 0]
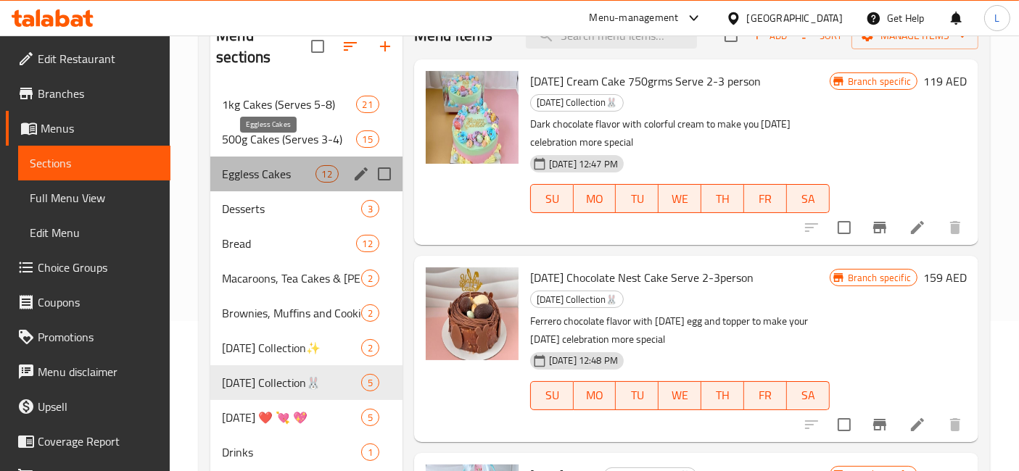
click at [248, 165] on span "Eggless Cakes" at bounding box center [268, 173] width 93 height 17
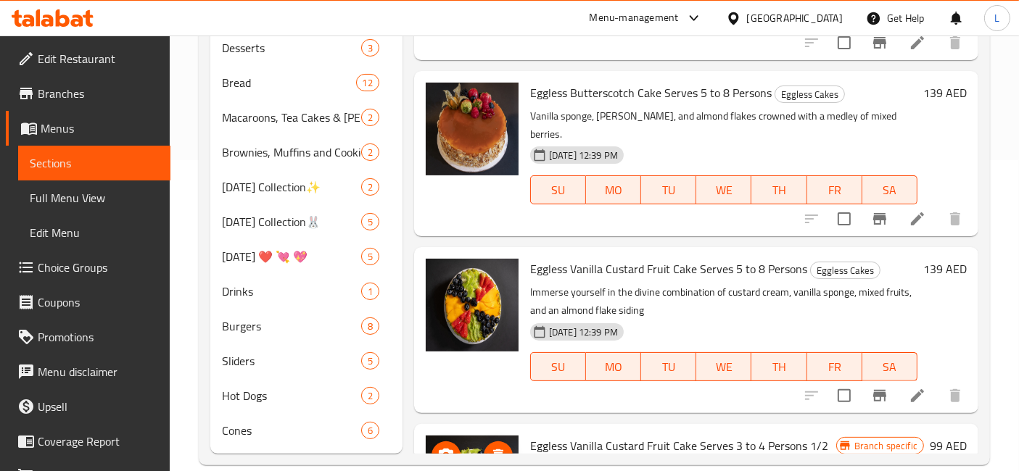
scroll to position [1354, 0]
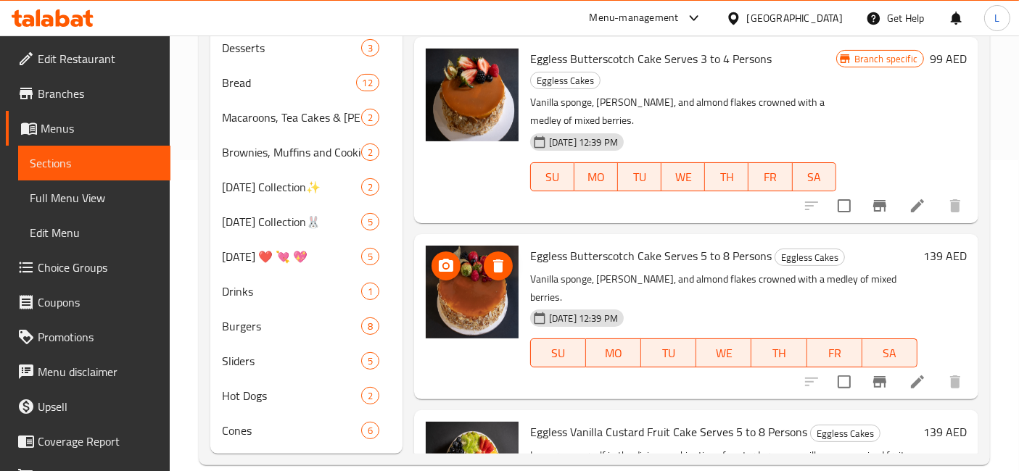
click at [473, 289] on img at bounding box center [472, 292] width 93 height 93
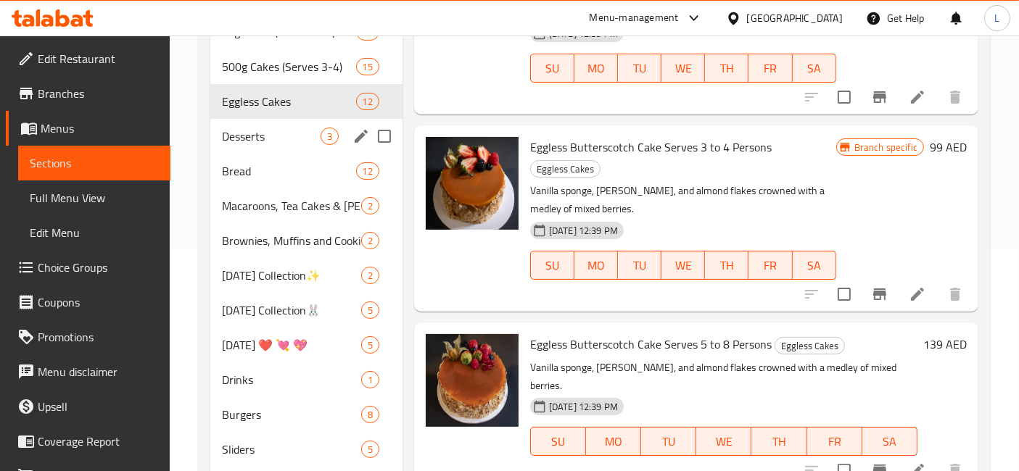
scroll to position [150, 0]
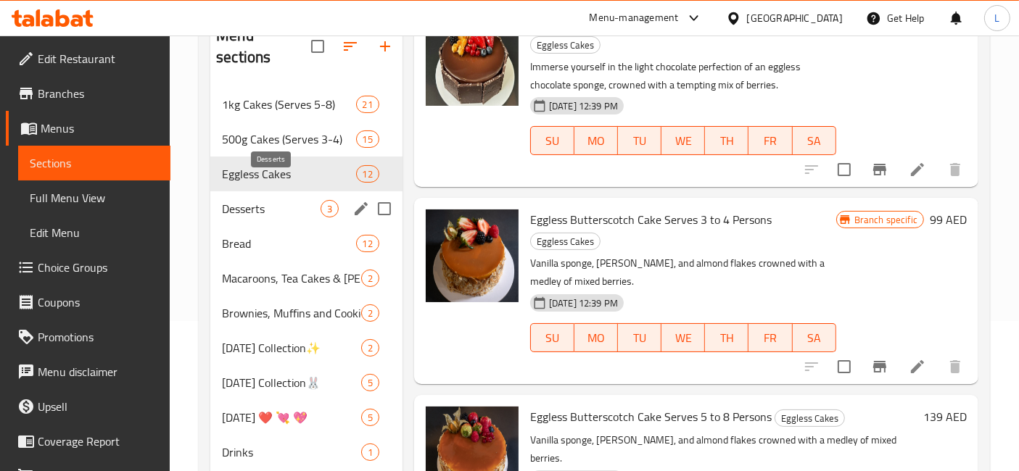
click at [267, 200] on span "Desserts" at bounding box center [271, 208] width 99 height 17
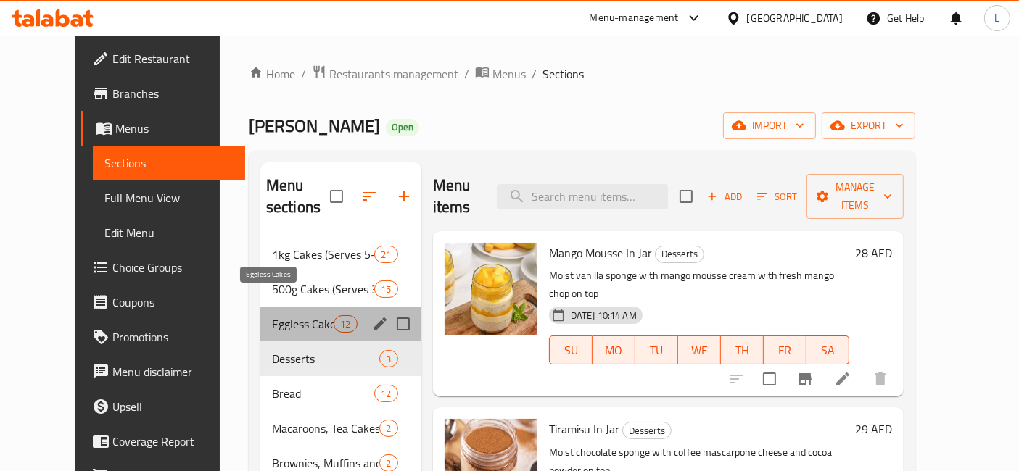
click at [272, 315] on span "Eggless Cakes" at bounding box center [303, 323] width 62 height 17
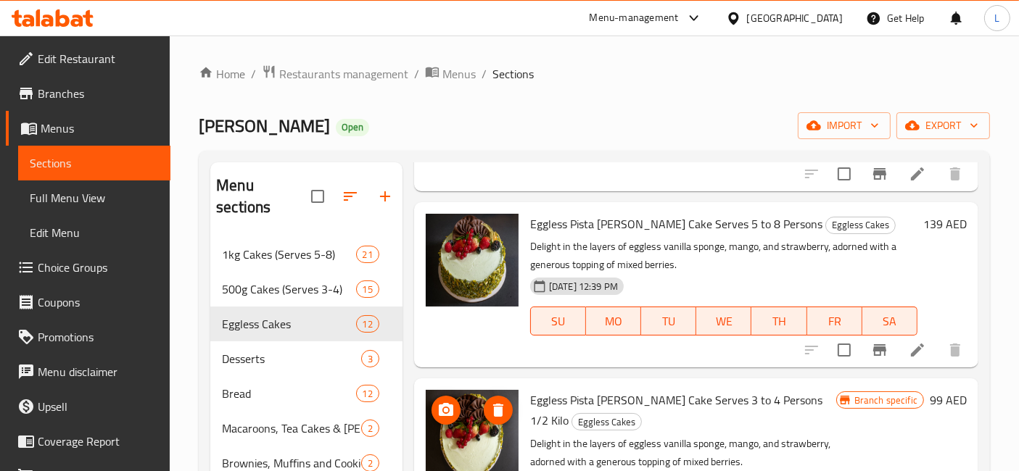
scroll to position [483, 0]
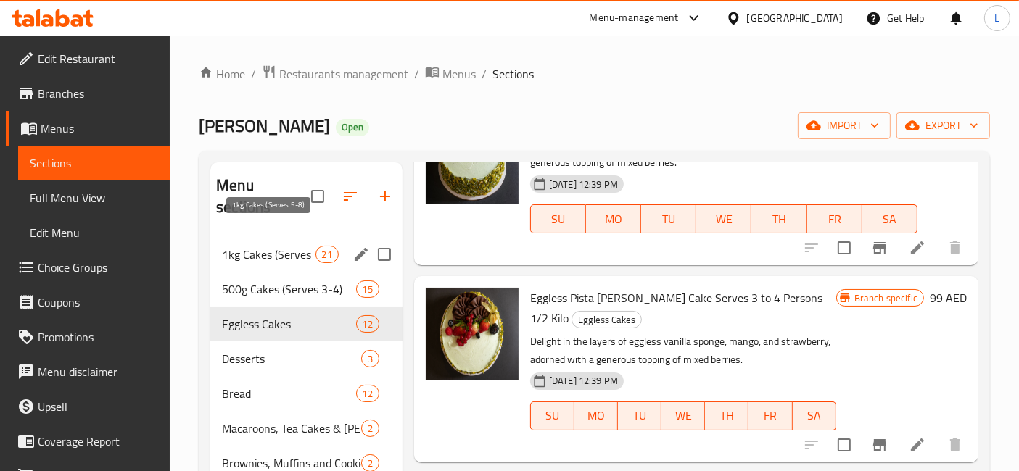
click at [278, 237] on div "1kg Cakes (Serves 5-8) 21" at bounding box center [306, 254] width 192 height 35
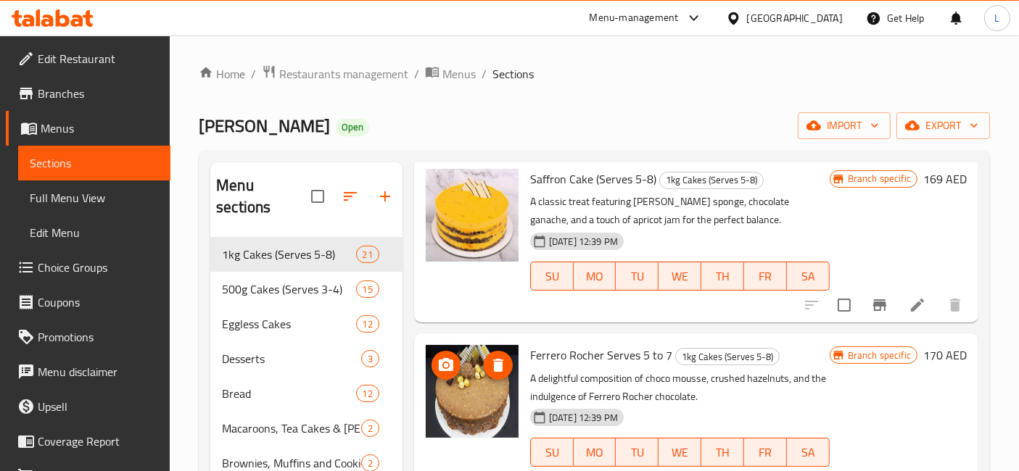
scroll to position [3141, 0]
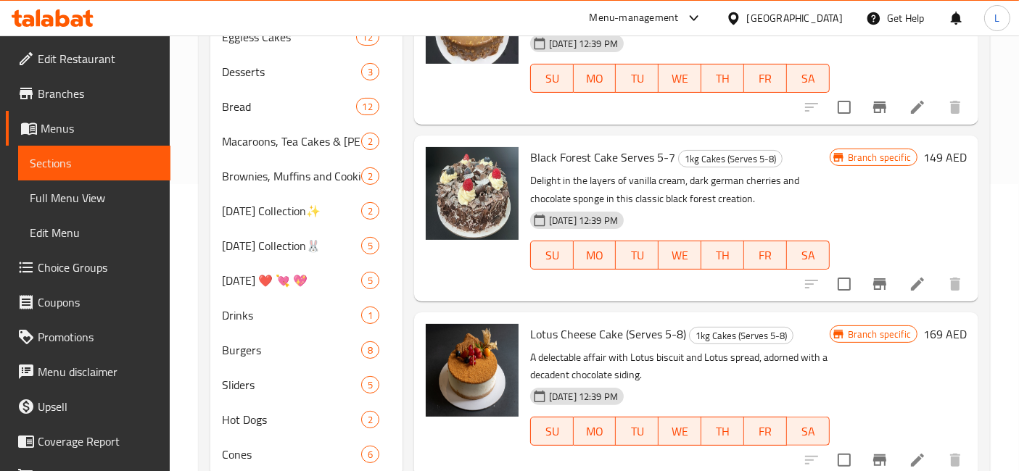
scroll to position [311, 0]
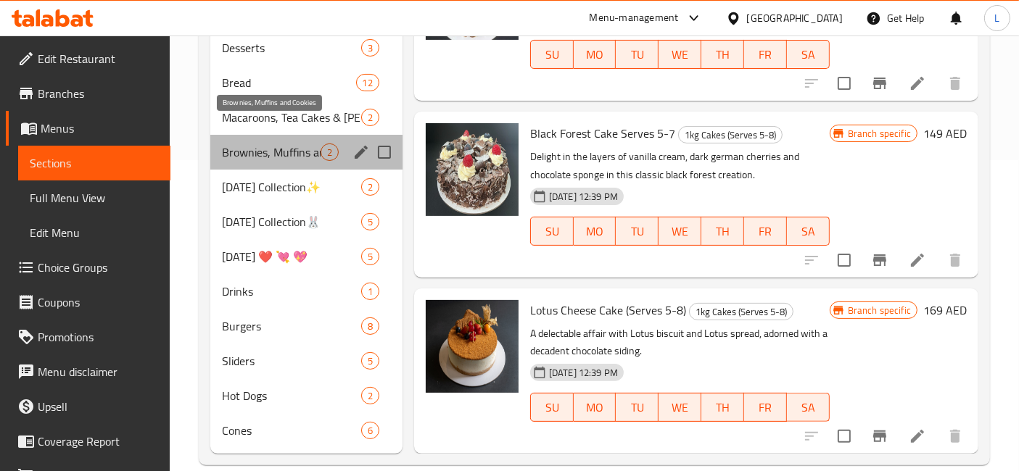
click at [262, 144] on span "Brownies, Muffins and Cookies" at bounding box center [271, 152] width 99 height 17
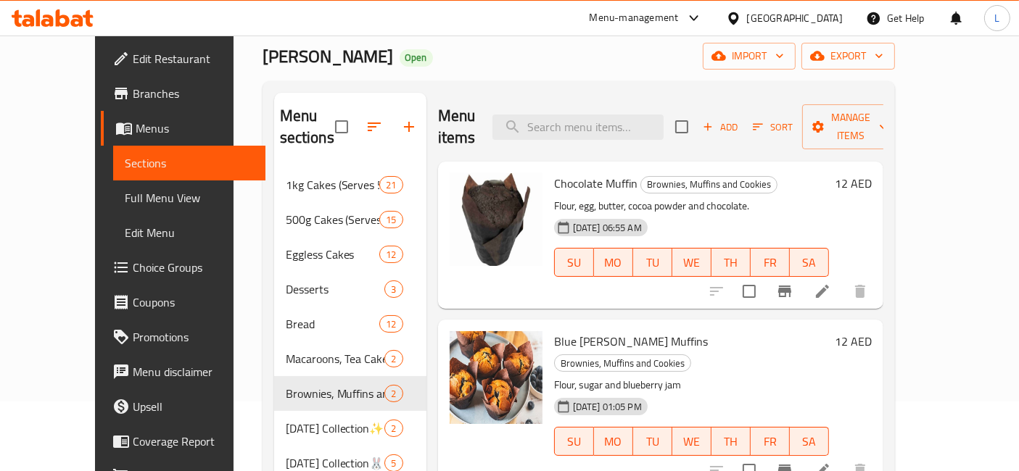
scroll to position [311, 0]
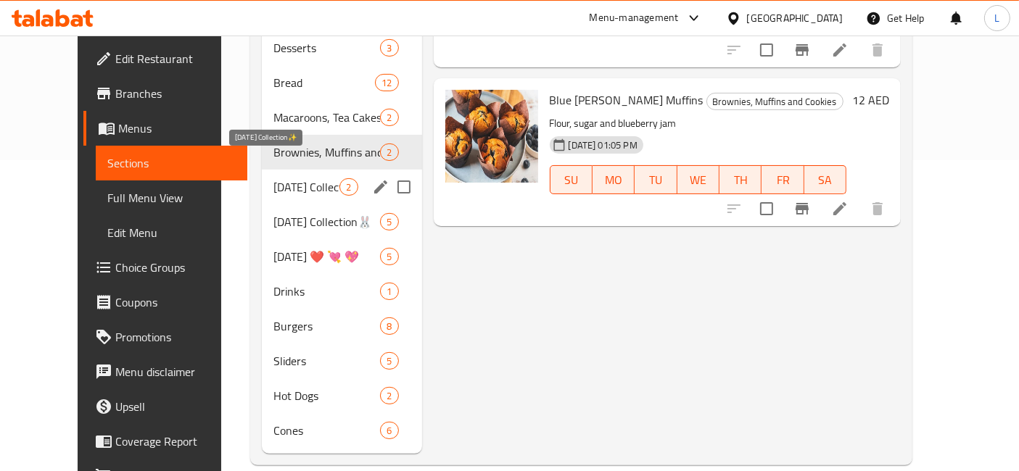
click at [273, 178] on span "Ramadan Collection✨" at bounding box center [306, 186] width 66 height 17
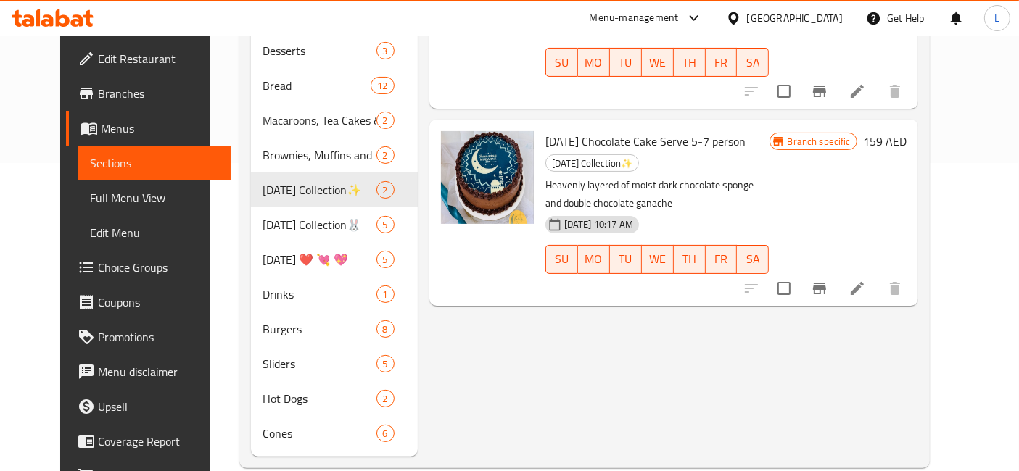
scroll to position [311, 0]
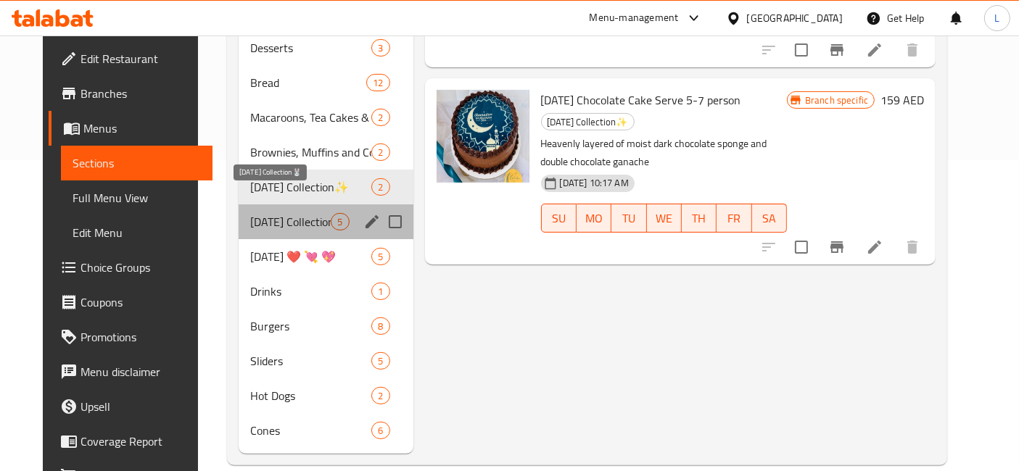
click at [250, 213] on span "Easter Collection🐰" at bounding box center [290, 221] width 80 height 17
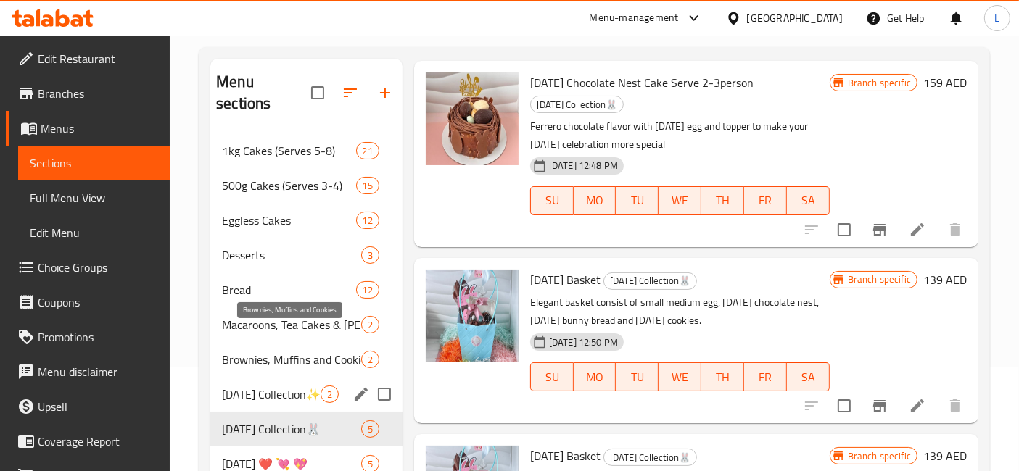
scroll to position [241, 0]
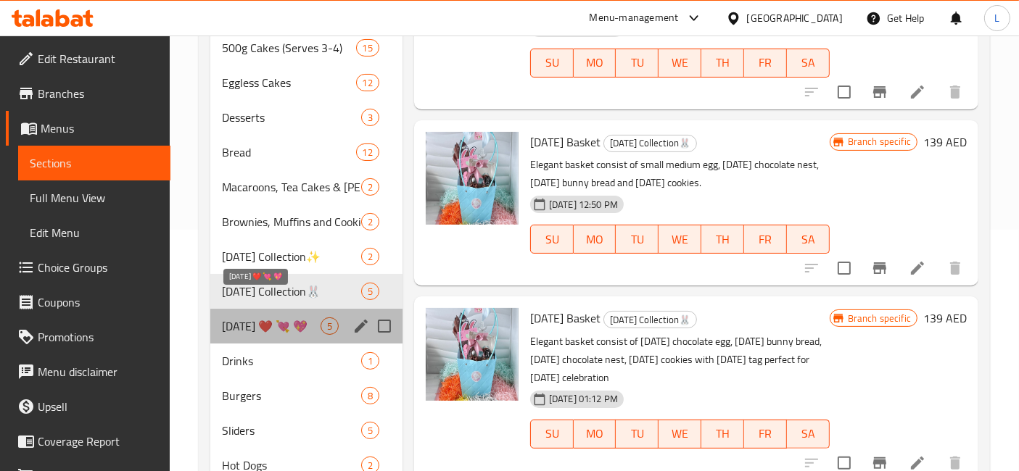
click at [249, 318] on span "Valentine's Day ❤️ 💘 💖" at bounding box center [271, 326] width 99 height 17
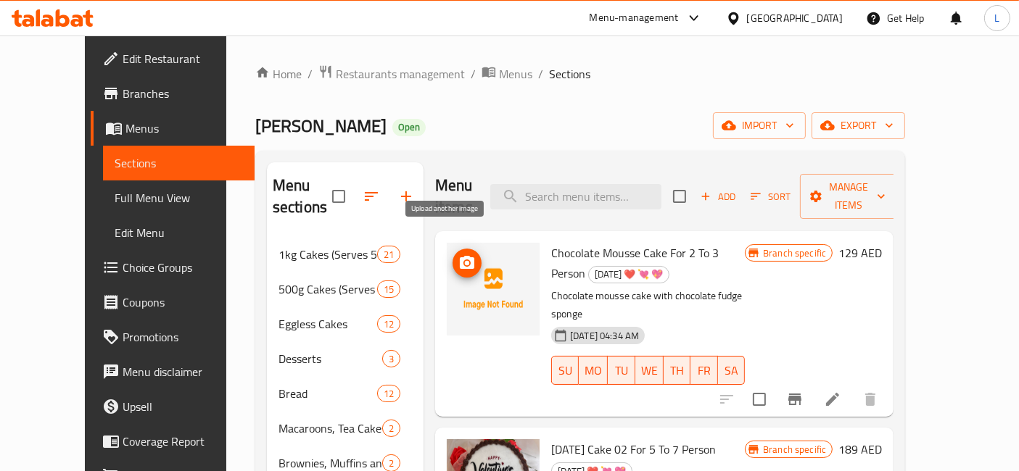
click at [458, 254] on icon "upload picture" at bounding box center [466, 262] width 17 height 17
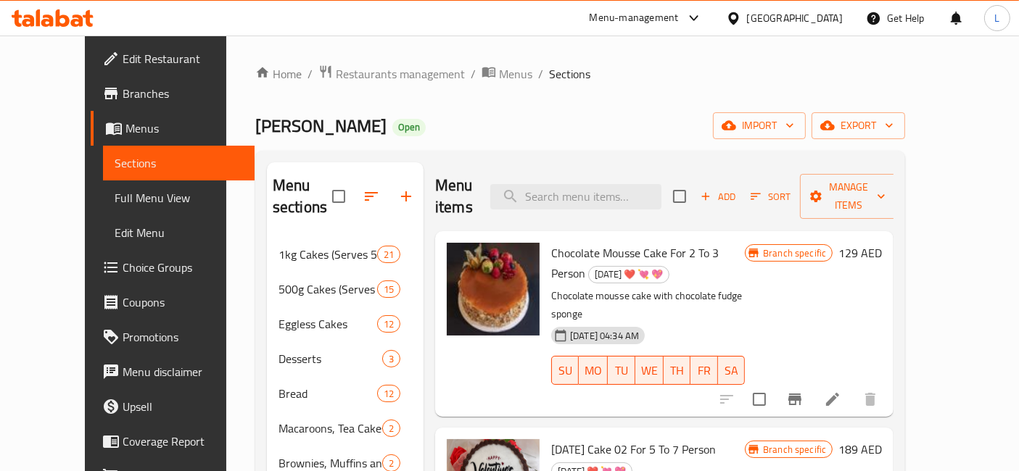
click at [75, 11] on icon at bounding box center [53, 17] width 82 height 17
